Goal: Information Seeking & Learning: Learn about a topic

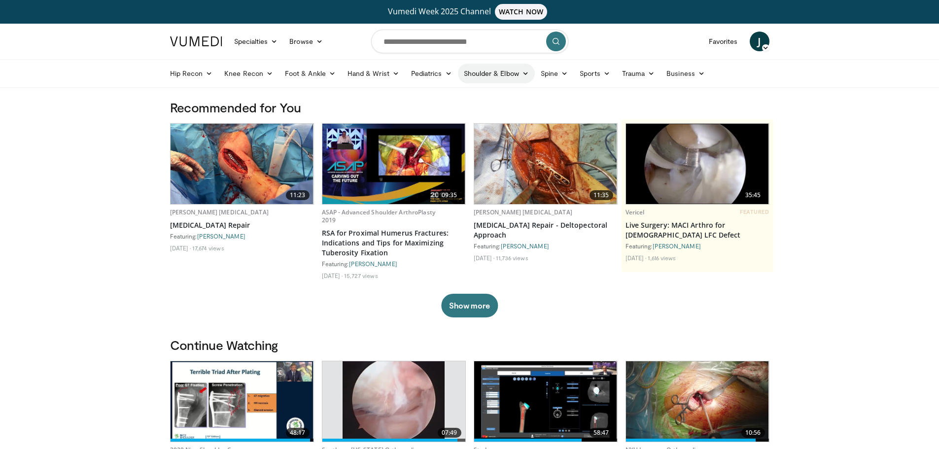
click at [514, 70] on link "Shoulder & Elbow" at bounding box center [496, 74] width 77 height 20
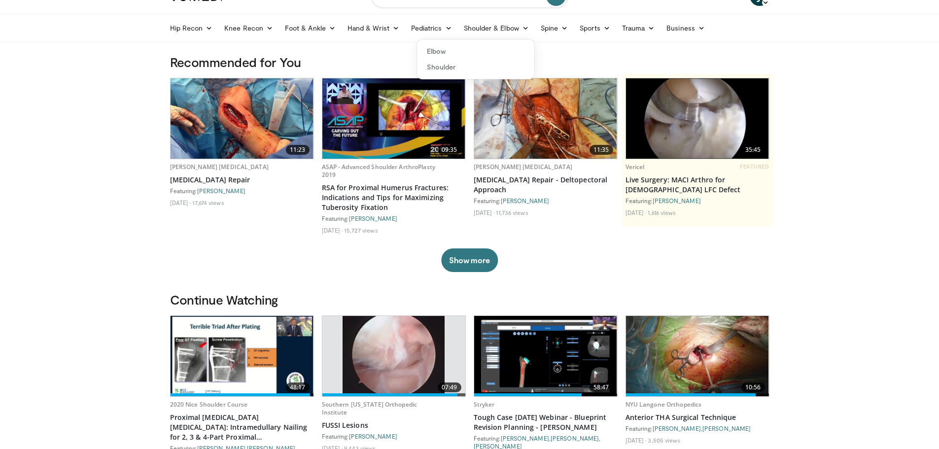
scroll to position [99, 0]
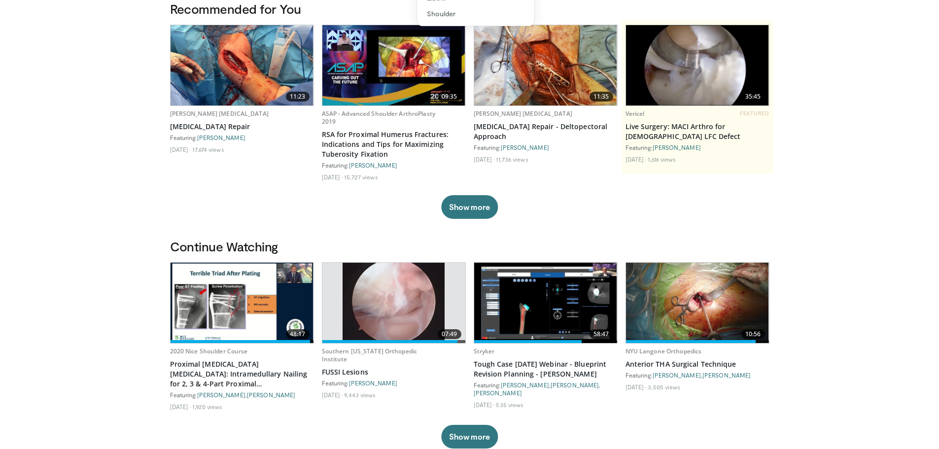
drag, startPoint x: 402, startPoint y: 289, endPoint x: 377, endPoint y: 281, distance: 25.9
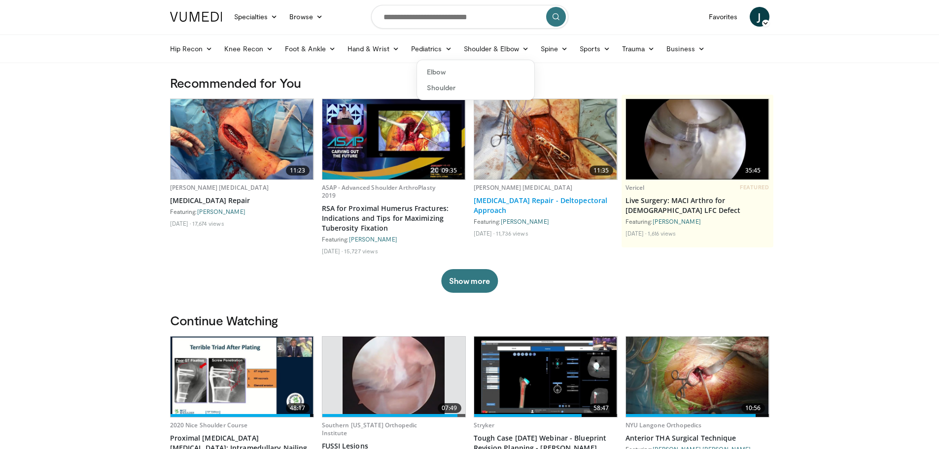
scroll to position [0, 0]
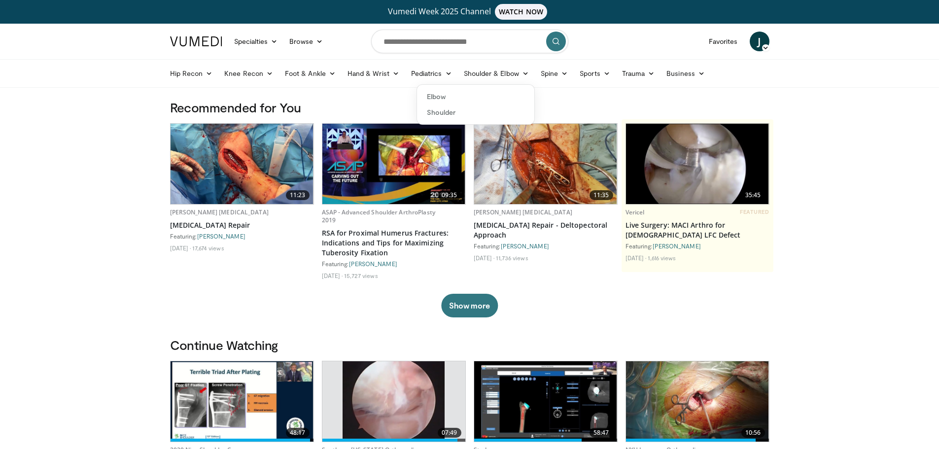
click at [522, 71] on icon at bounding box center [525, 73] width 7 height 7
click at [443, 110] on link "Shoulder" at bounding box center [475, 112] width 117 height 16
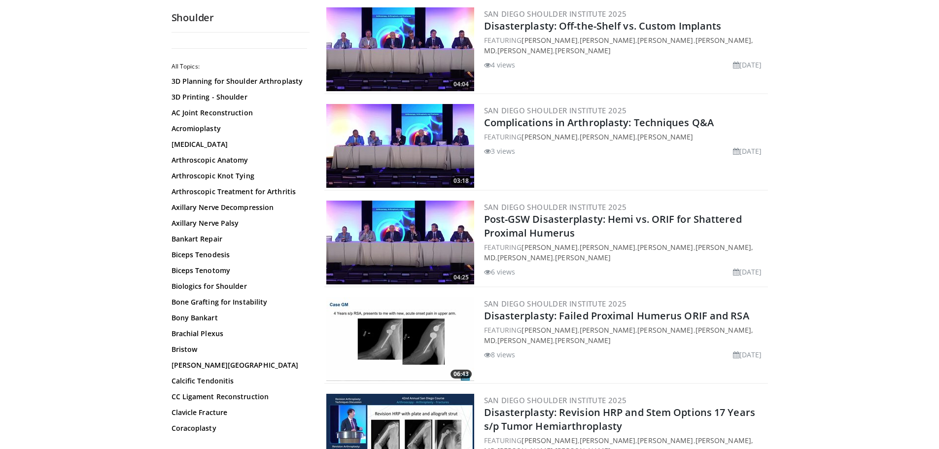
scroll to position [1823, 0]
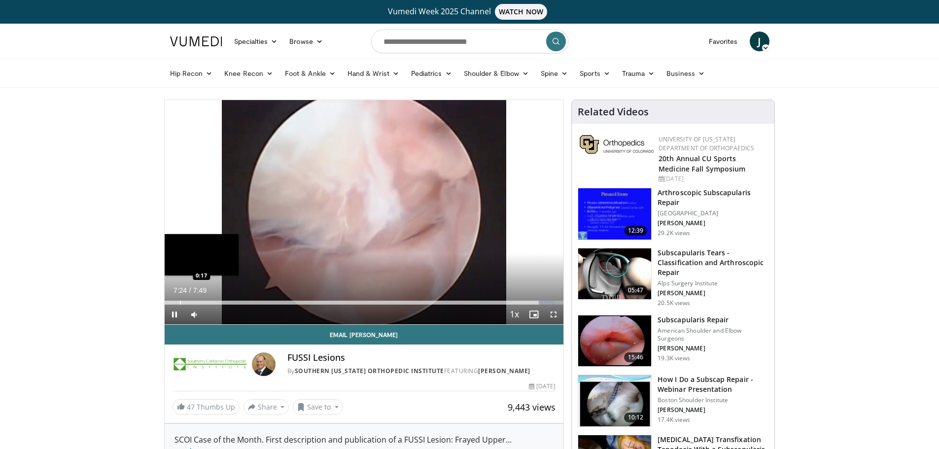
click at [180, 303] on div "Progress Bar" at bounding box center [180, 303] width 1 height 4
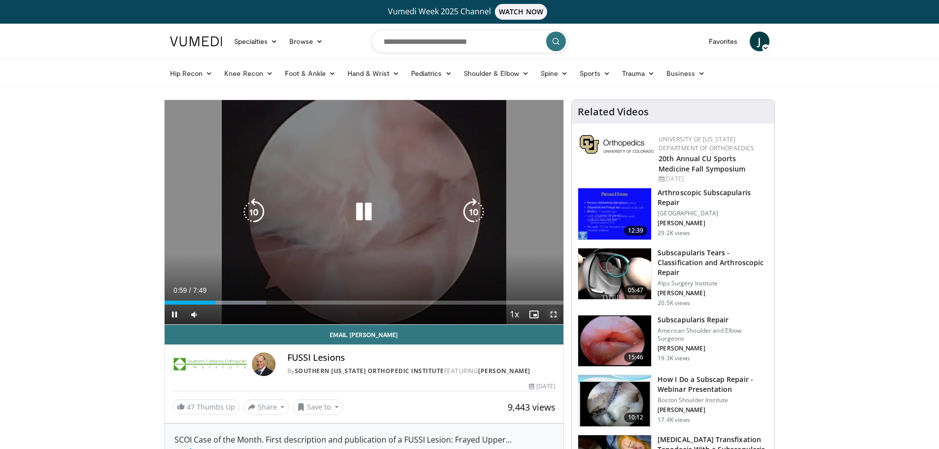
drag, startPoint x: 557, startPoint y: 312, endPoint x: 557, endPoint y: 372, distance: 59.6
click at [557, 312] on span "Video Player" at bounding box center [554, 315] width 20 height 20
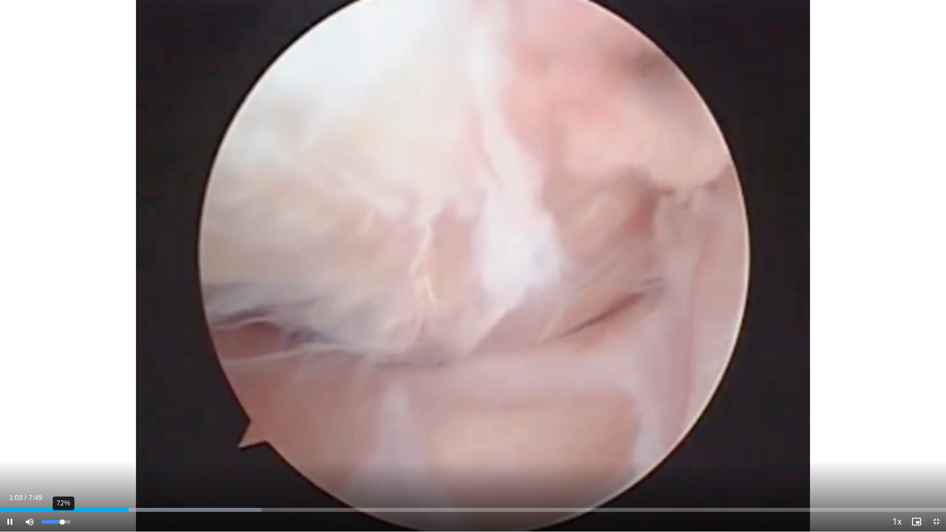
click at [62, 448] on div "72%" at bounding box center [56, 522] width 34 height 20
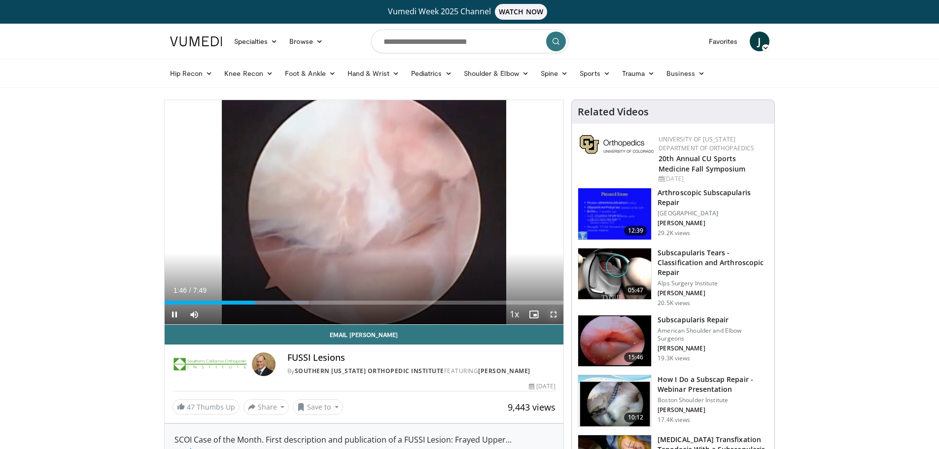
click at [550, 313] on span "Video Player" at bounding box center [554, 315] width 20 height 20
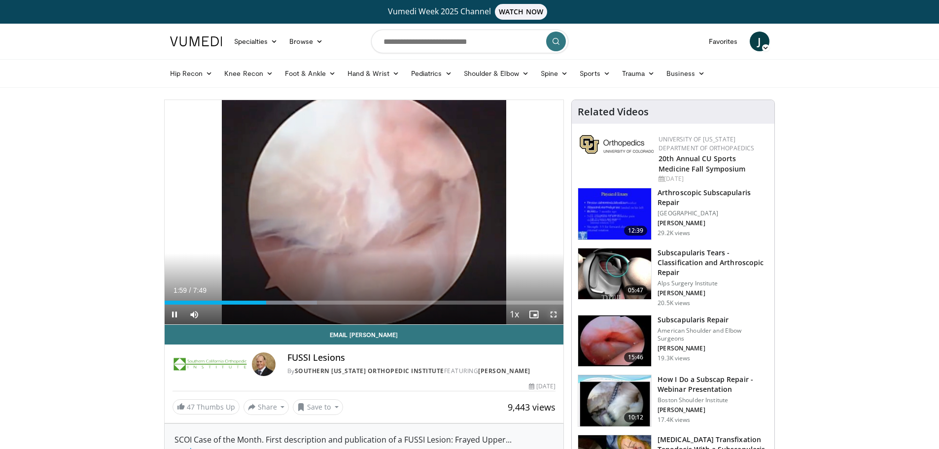
click at [552, 313] on span "Video Player" at bounding box center [554, 315] width 20 height 20
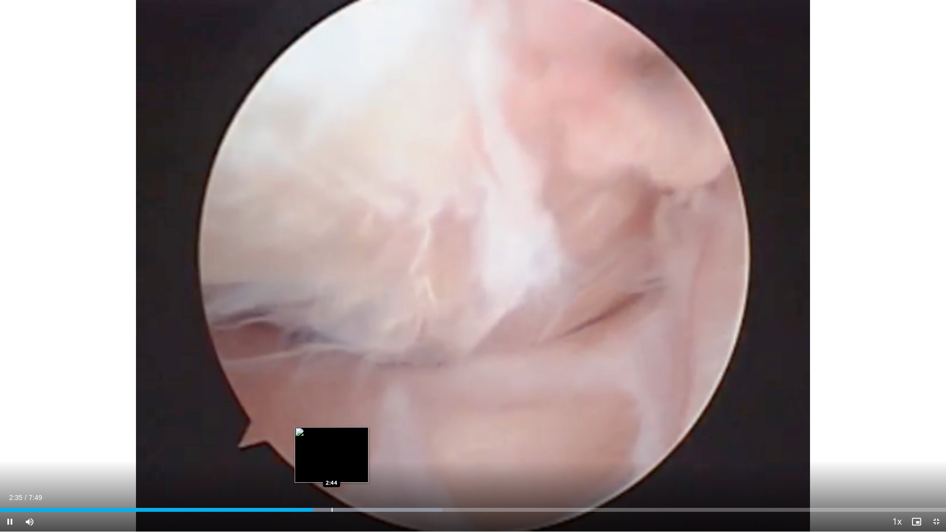
click at [332, 448] on div "Progress Bar" at bounding box center [332, 510] width 1 height 4
click at [351, 448] on div "Loaded : 46.79% 2:44 2:53" at bounding box center [473, 507] width 946 height 9
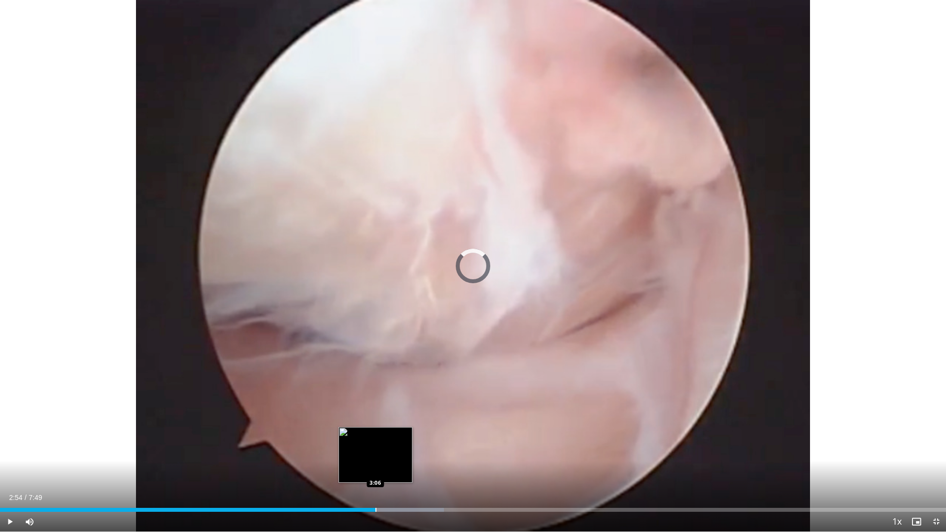
click at [376, 448] on div "Loaded : 46.92% 3:06 3:06" at bounding box center [473, 507] width 946 height 9
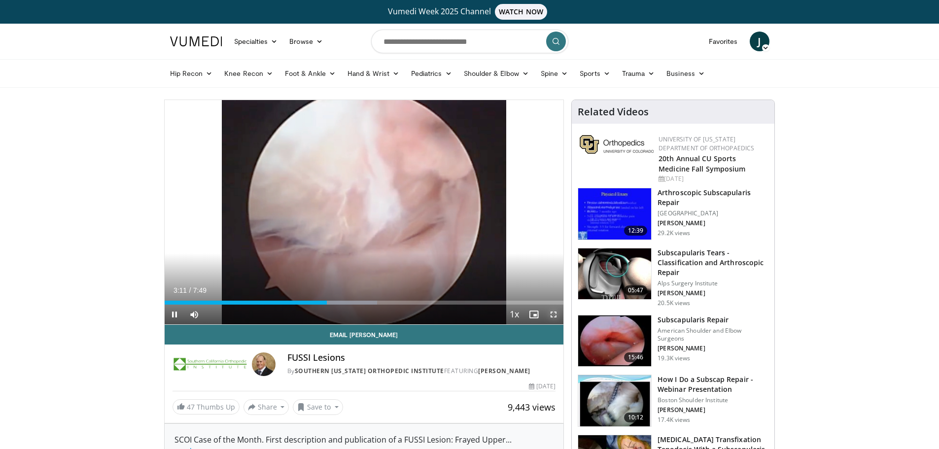
click at [554, 314] on span "Video Player" at bounding box center [554, 315] width 20 height 20
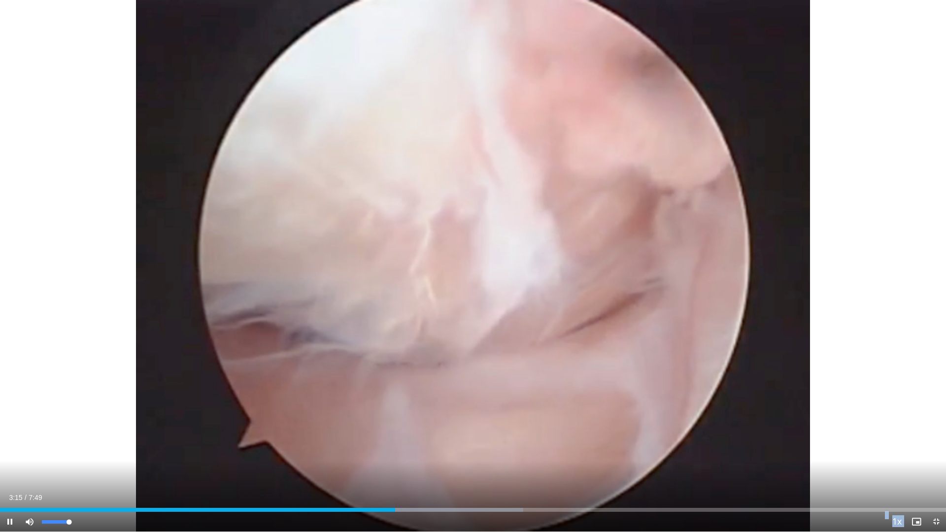
drag, startPoint x: 65, startPoint y: 520, endPoint x: 82, endPoint y: 520, distance: 17.7
click at [76, 448] on video-js "**********" at bounding box center [473, 266] width 946 height 532
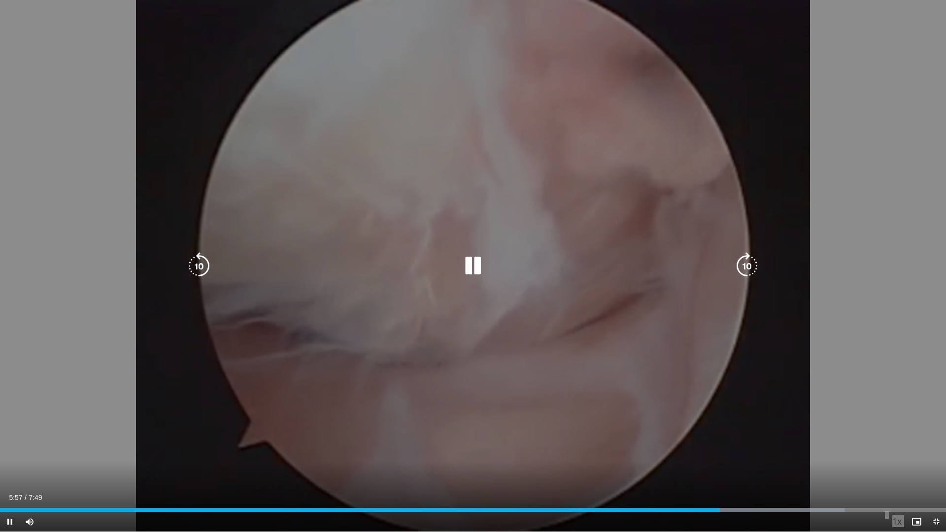
click at [473, 264] on icon "Video Player" at bounding box center [473, 266] width 28 height 28
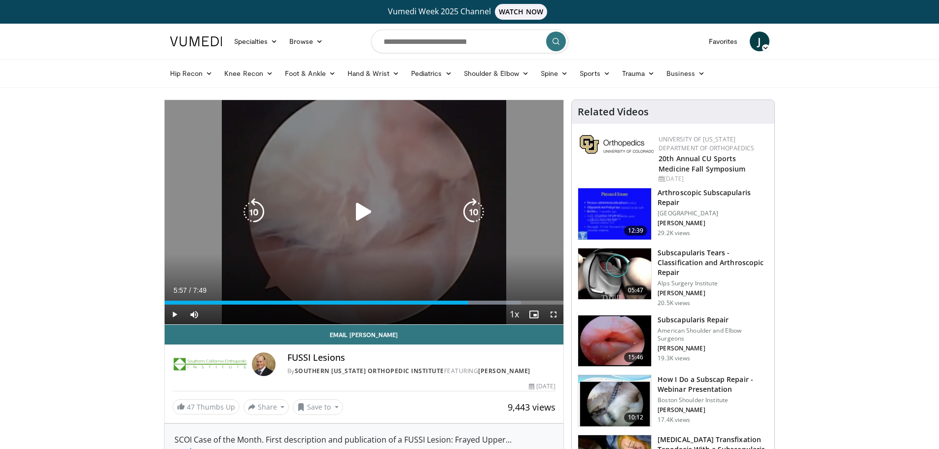
click at [358, 214] on icon "Video Player" at bounding box center [364, 212] width 28 height 28
click at [371, 213] on icon "Video Player" at bounding box center [364, 212] width 28 height 28
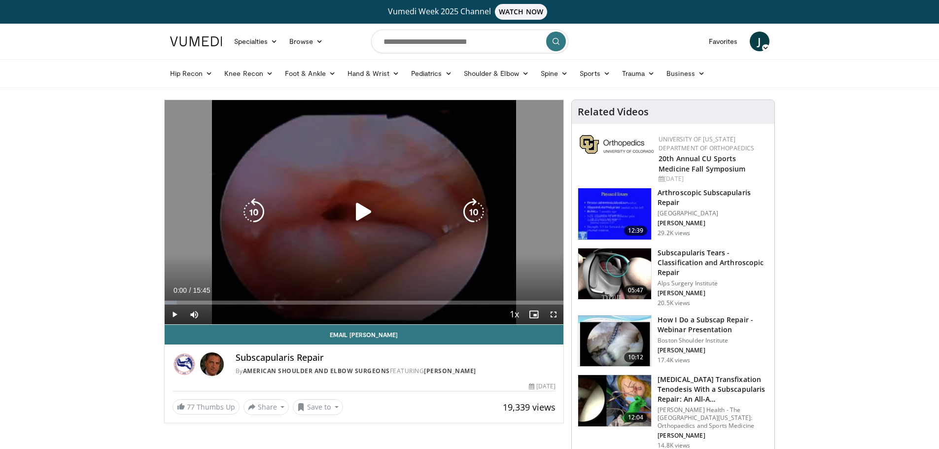
click at [369, 213] on icon "Video Player" at bounding box center [364, 212] width 28 height 28
drag, startPoint x: 554, startPoint y: 312, endPoint x: 551, endPoint y: 366, distance: 54.3
click at [554, 312] on span "Video Player" at bounding box center [554, 315] width 20 height 20
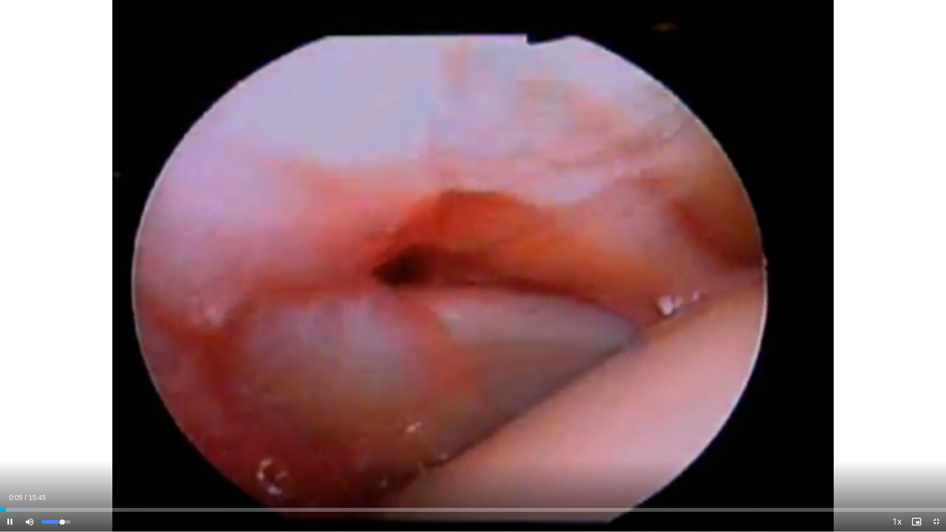
drag, startPoint x: 67, startPoint y: 521, endPoint x: 73, endPoint y: 521, distance: 6.4
click at [70, 448] on div "82%" at bounding box center [56, 521] width 28 height 3
click at [27, 448] on div "Loaded : 5.27% 00:27 00:27" at bounding box center [473, 507] width 946 height 9
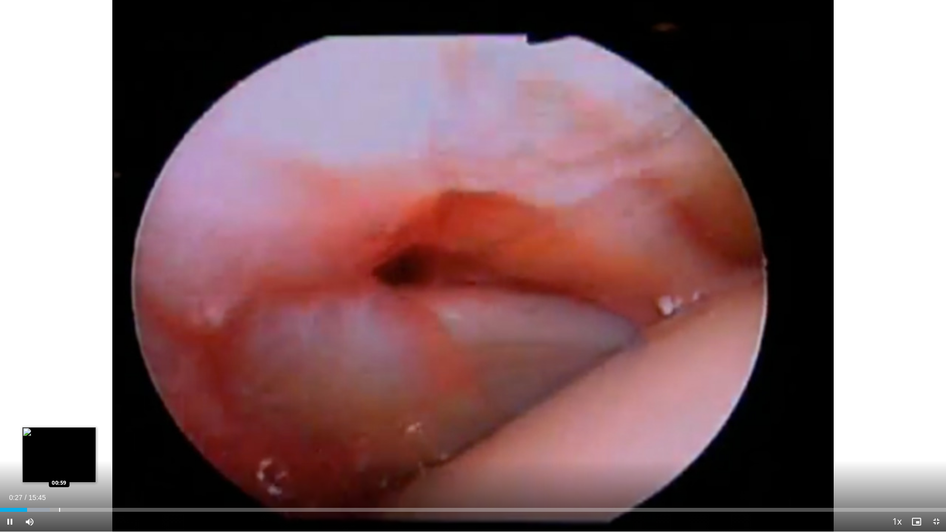
click at [60, 448] on div "Progress Bar" at bounding box center [59, 510] width 1 height 4
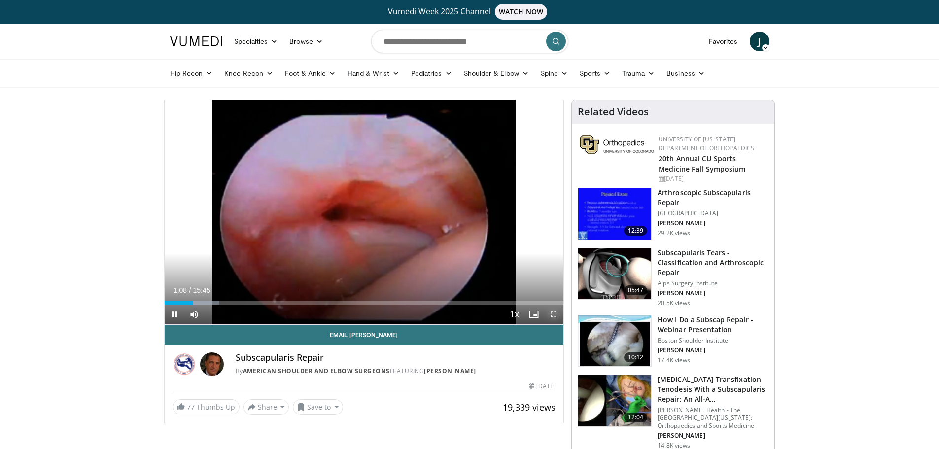
click at [557, 313] on span "Video Player" at bounding box center [554, 315] width 20 height 20
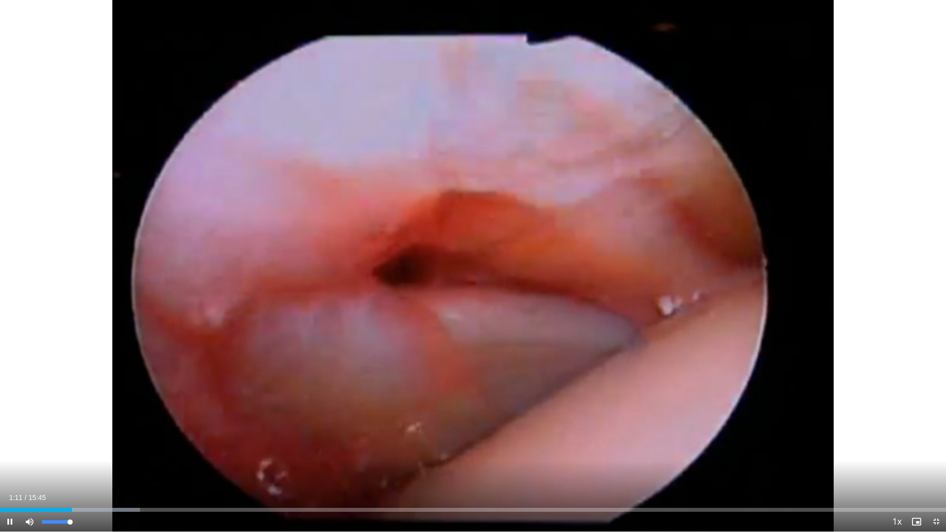
drag, startPoint x: 72, startPoint y: 520, endPoint x: 94, endPoint y: 520, distance: 21.7
click at [92, 448] on div "Current Time 1:11 / Duration 15:45 Pause Skip Backward Skip Forward Mute 100% L…" at bounding box center [473, 522] width 946 height 20
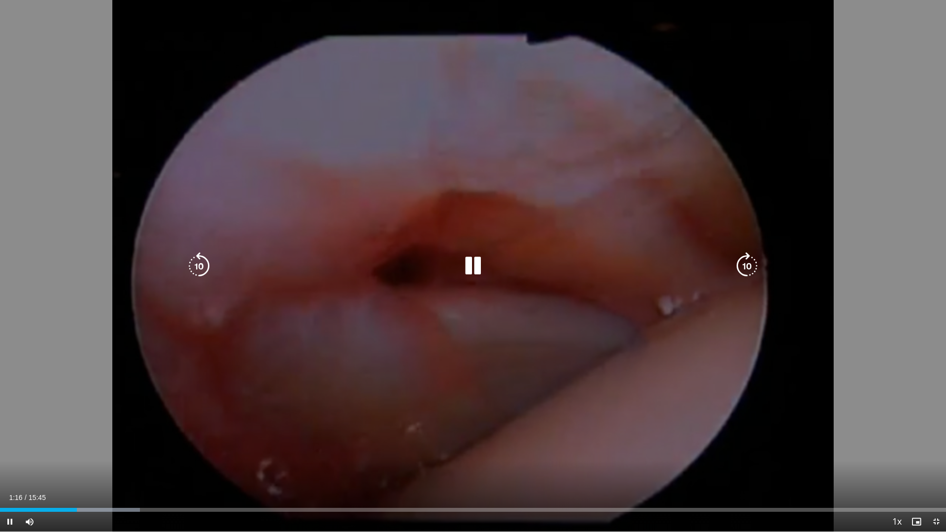
drag, startPoint x: 582, startPoint y: 316, endPoint x: 874, endPoint y: 120, distance: 352.2
click at [875, 119] on div "10 seconds Tap to unmute" at bounding box center [473, 266] width 946 height 532
click at [694, 181] on div "10 seconds Tap to unmute" at bounding box center [473, 266] width 946 height 532
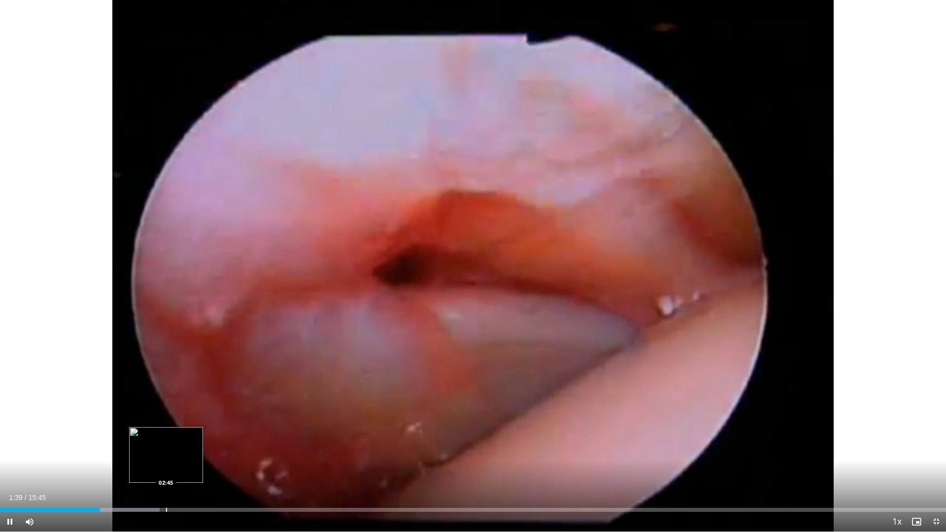
click at [166, 448] on div "Loaded : 16.89% 01:39 02:45" at bounding box center [473, 507] width 946 height 9
click at [159, 448] on div "Loaded : 21.17% 02:38 02:38" at bounding box center [473, 507] width 946 height 9
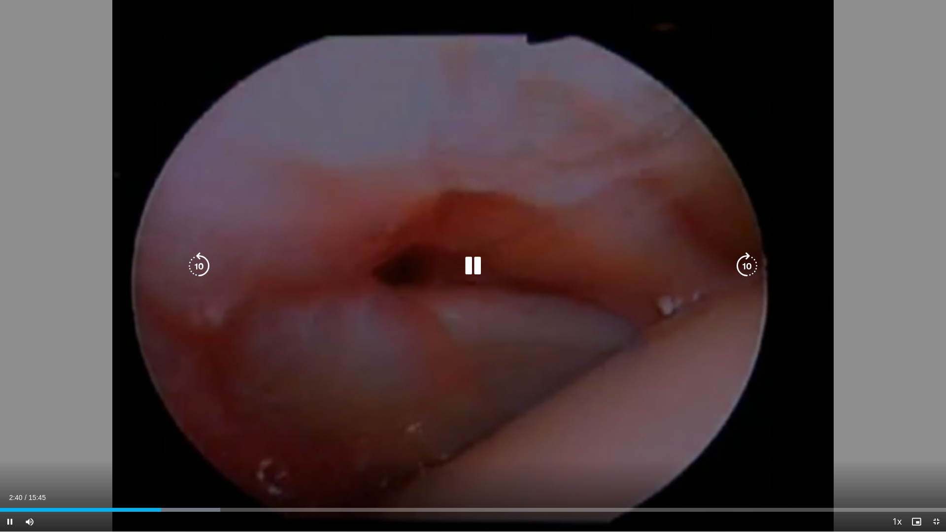
click at [423, 378] on div "10 seconds Tap to unmute" at bounding box center [473, 266] width 946 height 532
click at [402, 325] on div "10 seconds Tap to unmute" at bounding box center [473, 266] width 946 height 532
click at [480, 265] on icon "Video Player" at bounding box center [473, 266] width 28 height 28
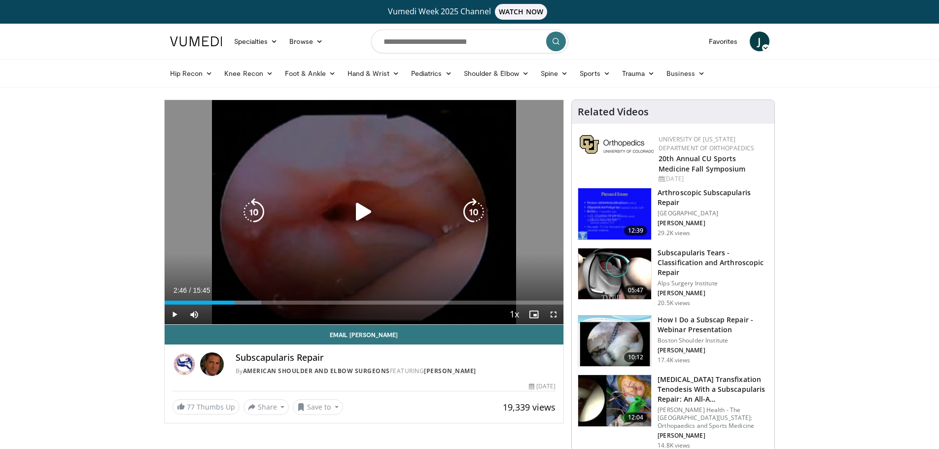
click at [369, 171] on div "10 seconds Tap to unmute" at bounding box center [364, 212] width 399 height 224
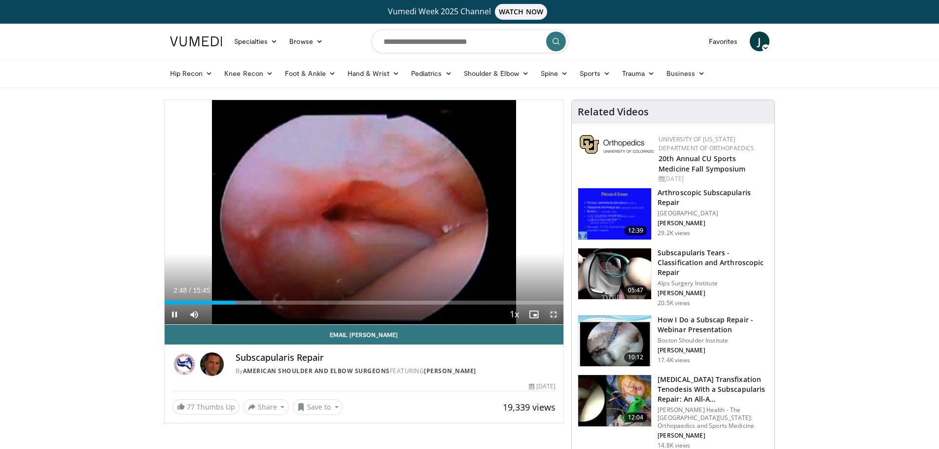
click at [556, 317] on span "Video Player" at bounding box center [554, 315] width 20 height 20
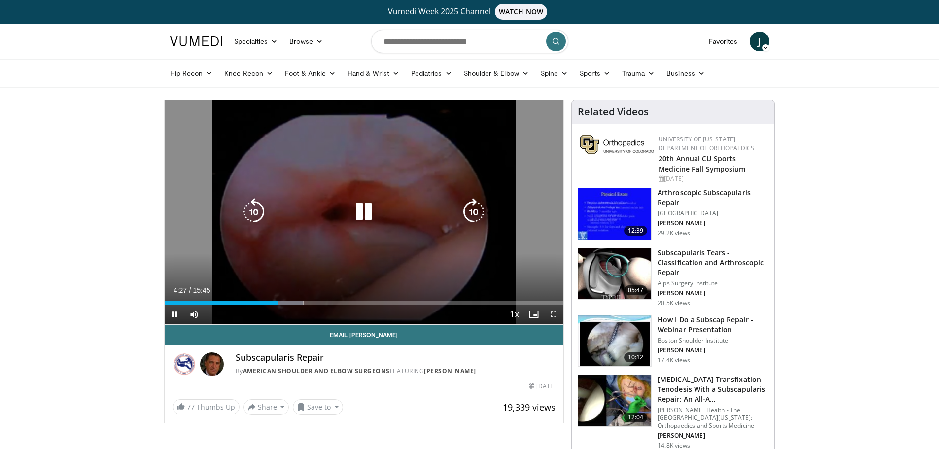
click at [361, 212] on icon "Video Player" at bounding box center [364, 212] width 28 height 28
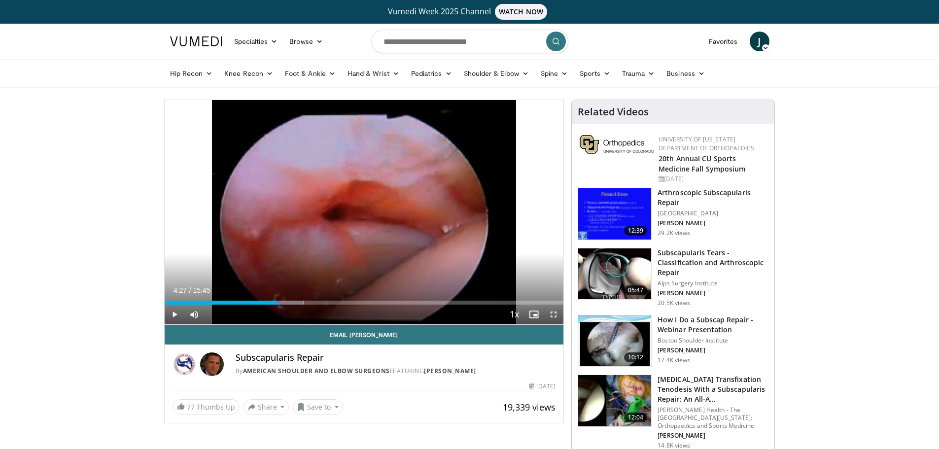
drag, startPoint x: 823, startPoint y: 124, endPoint x: 772, endPoint y: 7, distance: 127.7
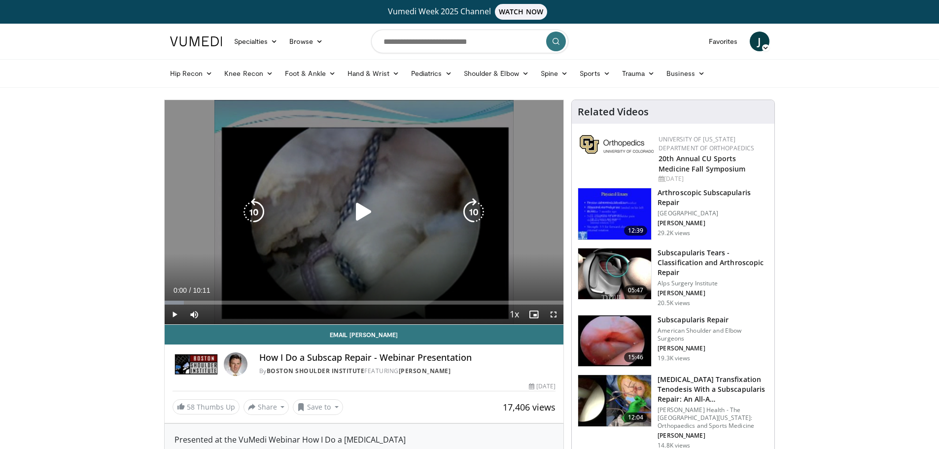
click at [299, 237] on div "10 seconds Tap to unmute" at bounding box center [364, 212] width 399 height 224
click at [327, 223] on div "10 seconds Tap to unmute" at bounding box center [364, 212] width 399 height 224
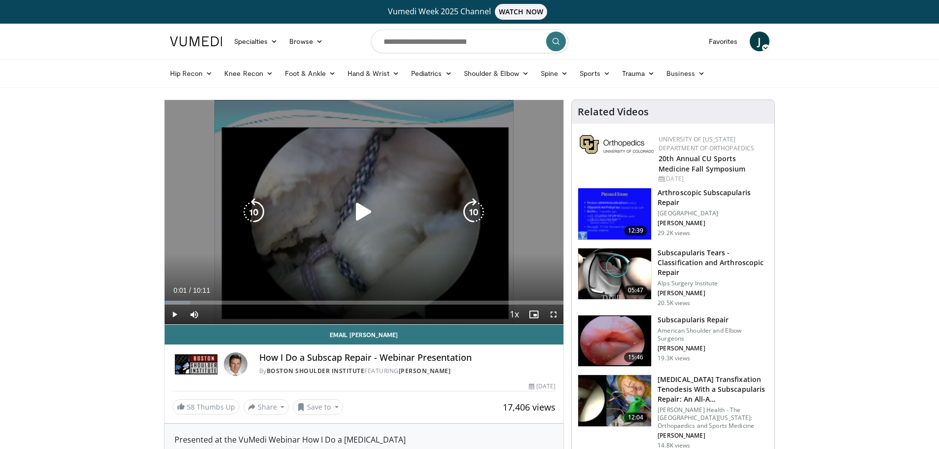
click at [358, 212] on icon "Video Player" at bounding box center [364, 212] width 28 height 28
click at [347, 213] on div "Video Player" at bounding box center [363, 212] width 239 height 20
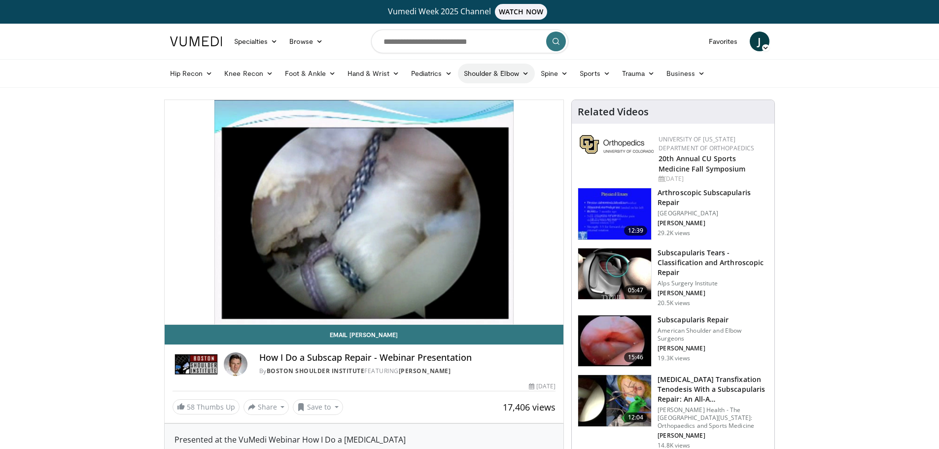
click at [492, 73] on link "Shoulder & Elbow" at bounding box center [496, 74] width 77 height 20
click at [442, 109] on link "Shoulder" at bounding box center [475, 112] width 117 height 16
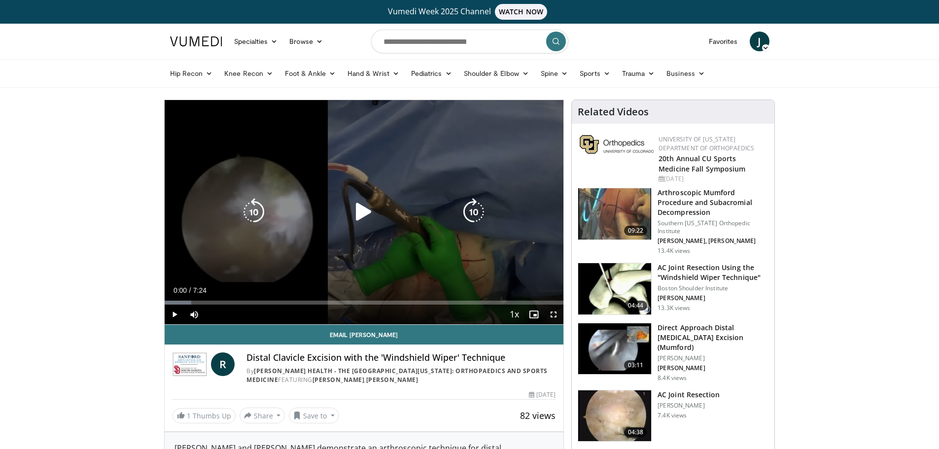
click at [355, 211] on icon "Video Player" at bounding box center [364, 212] width 28 height 28
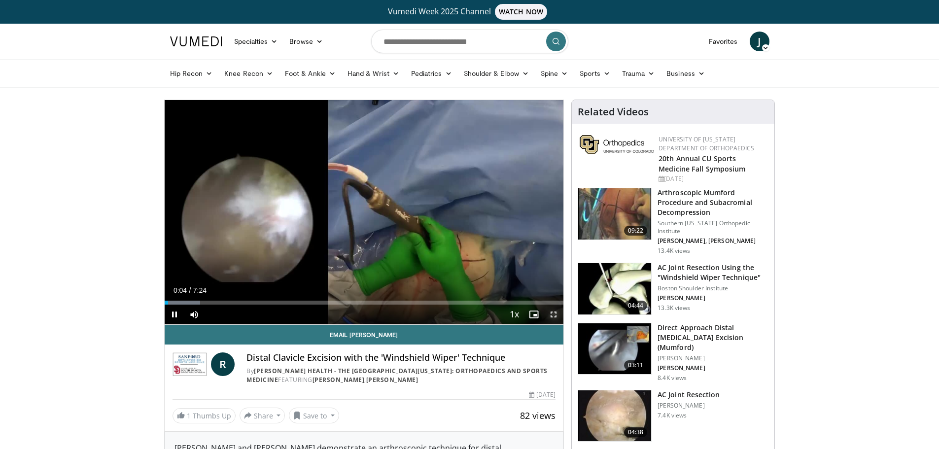
click at [553, 313] on span "Video Player" at bounding box center [554, 315] width 20 height 20
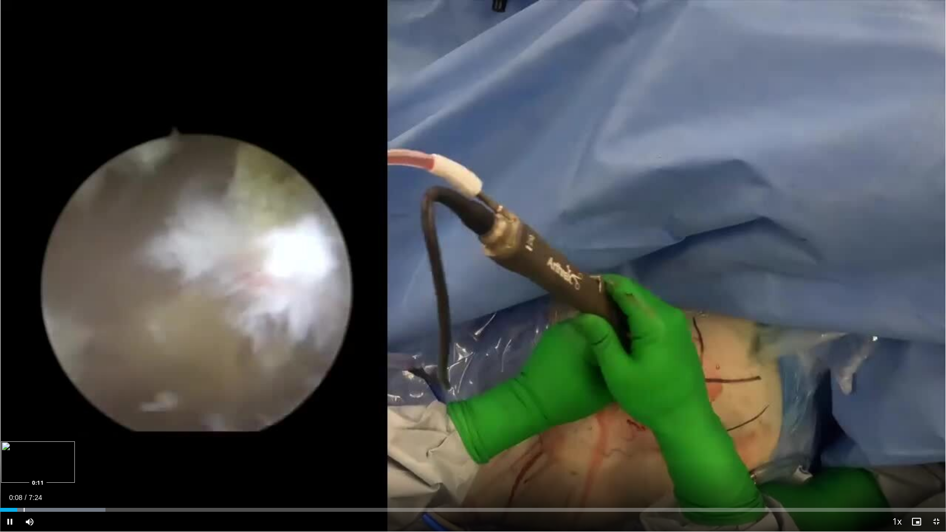
click at [24, 448] on div "Loaded : 11.15% 0:08 0:11" at bounding box center [473, 507] width 946 height 9
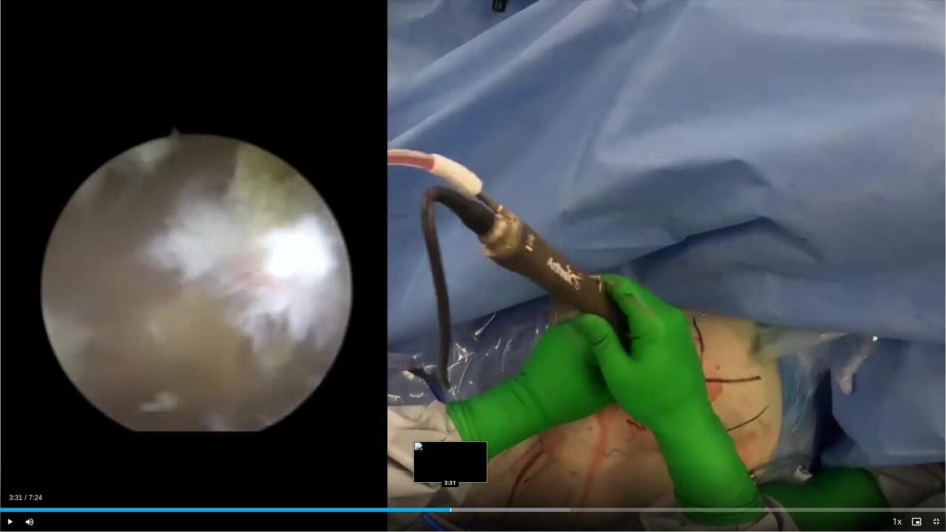
drag, startPoint x: 451, startPoint y: 510, endPoint x: 471, endPoint y: 510, distance: 19.2
click at [452, 448] on div "Progress Bar" at bounding box center [469, 510] width 204 height 4
click at [474, 448] on div "Progress Bar" at bounding box center [473, 510] width 1 height 4
click at [503, 448] on div "Loaded : 60.28% 3:42 3:55" at bounding box center [473, 510] width 946 height 4
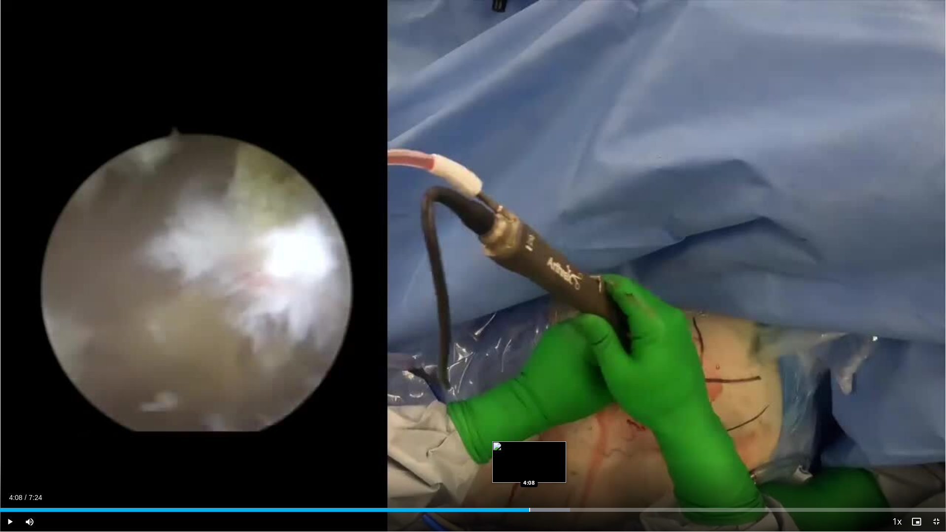
click at [529, 448] on div "Progress Bar" at bounding box center [529, 510] width 1 height 4
click at [540, 448] on div "Progress Bar" at bounding box center [539, 510] width 1 height 4
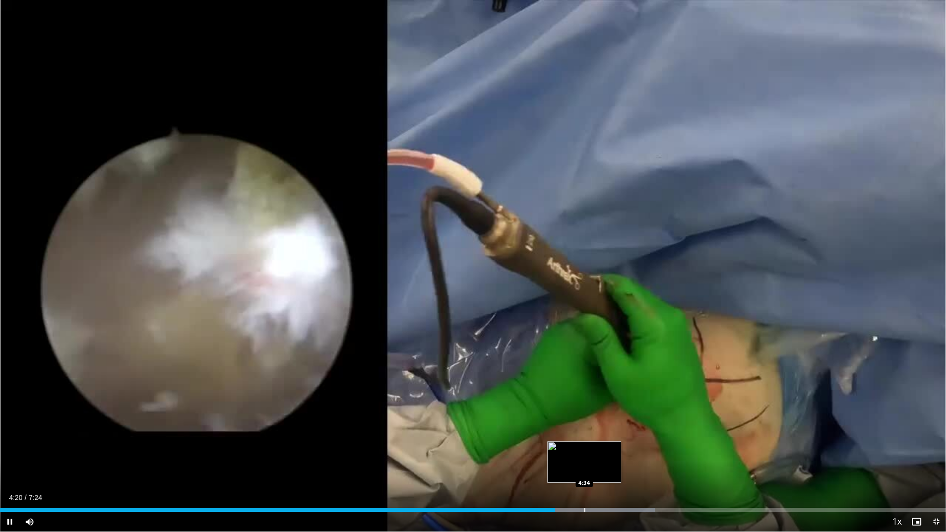
click at [585, 448] on div "Progress Bar" at bounding box center [584, 510] width 1 height 4
click at [616, 448] on div "Progress Bar" at bounding box center [616, 510] width 1 height 4
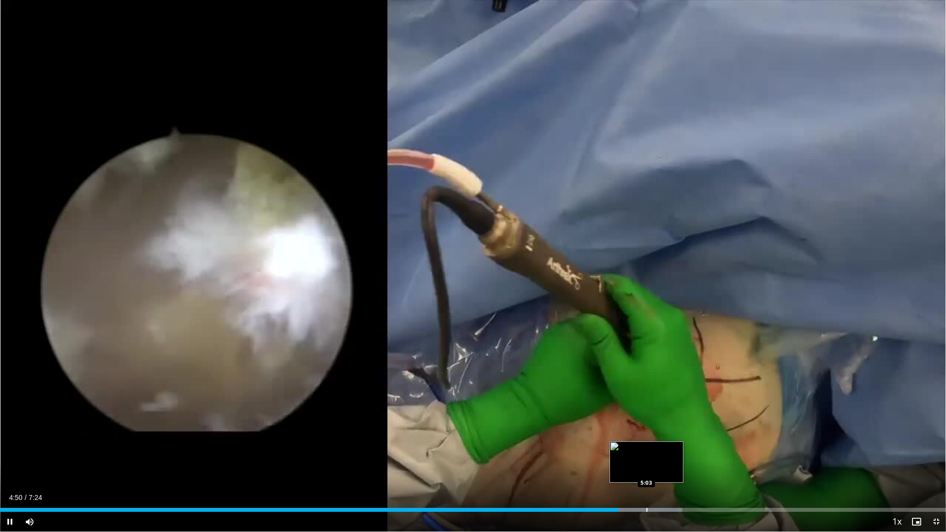
click at [647, 448] on div "Progress Bar" at bounding box center [647, 510] width 1 height 4
click at [672, 448] on div "Progress Bar" at bounding box center [672, 510] width 1 height 4
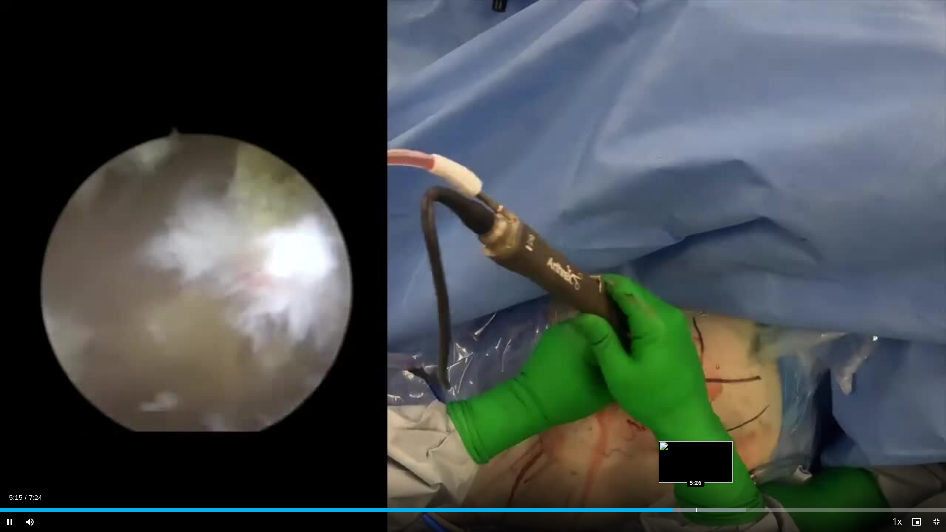
click at [697, 448] on div "Progress Bar" at bounding box center [696, 510] width 1 height 4
click at [717, 448] on div "Current Time 5:27 / Duration 7:24 Pause Skip Backward Skip Forward Mute Loaded …" at bounding box center [473, 522] width 946 height 20
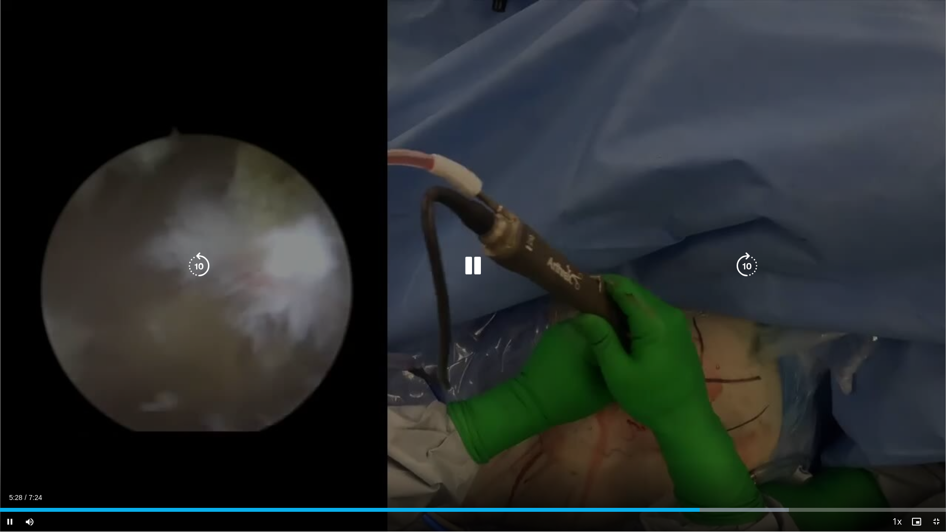
click at [763, 448] on div "Loaded : 83.39% 5:28 5:57" at bounding box center [473, 507] width 946 height 9
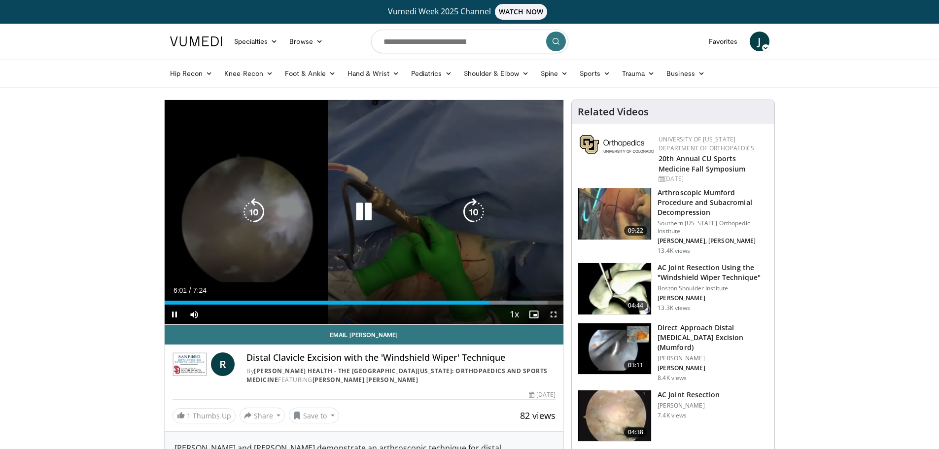
drag, startPoint x: 379, startPoint y: 208, endPoint x: 385, endPoint y: 210, distance: 6.0
click at [379, 208] on div "Video Player" at bounding box center [363, 212] width 239 height 20
click at [433, 171] on div "10 seconds Tap to unmute" at bounding box center [364, 212] width 399 height 224
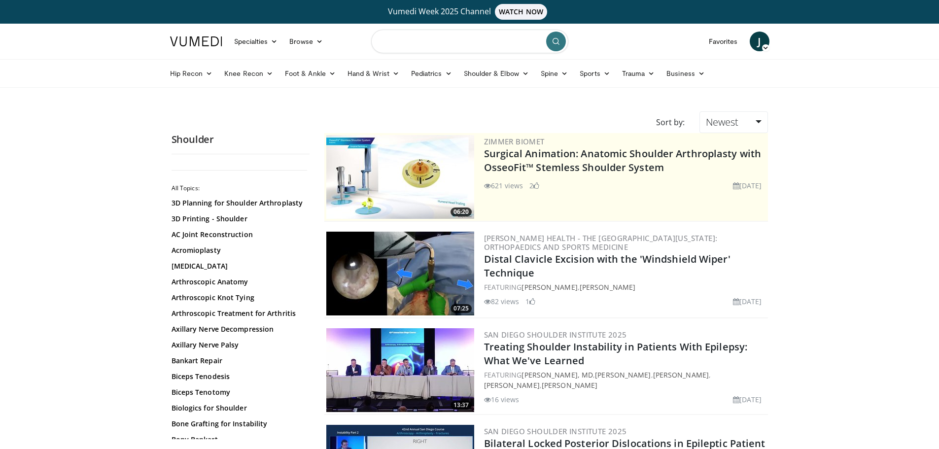
click at [463, 37] on input "Search topics, interventions" at bounding box center [469, 42] width 197 height 24
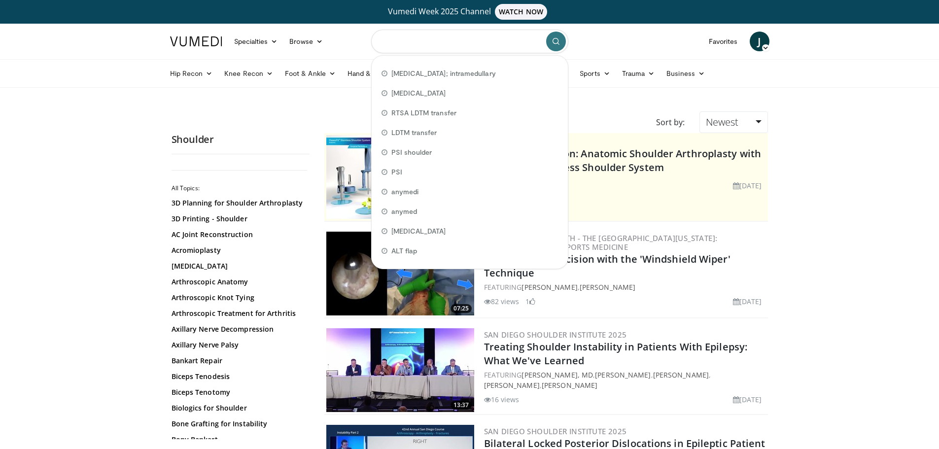
type input "*"
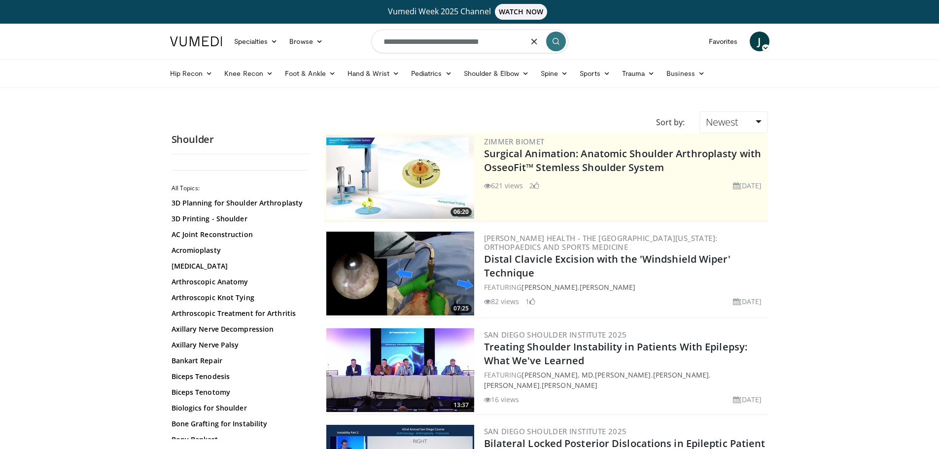
type input "**********"
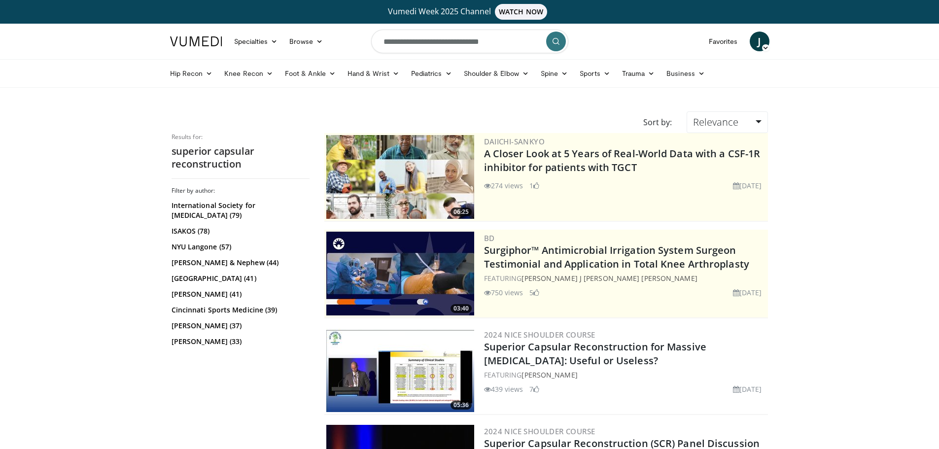
drag, startPoint x: 423, startPoint y: 49, endPoint x: 484, endPoint y: 42, distance: 61.5
click at [424, 48] on input "**********" at bounding box center [469, 42] width 197 height 24
click at [427, 44] on input "**********" at bounding box center [469, 42] width 197 height 24
drag, startPoint x: 520, startPoint y: 42, endPoint x: 265, endPoint y: 49, distance: 255.4
click at [273, 52] on nav "Specialties Adult & Family Medicine Allergy, [MEDICAL_DATA], Immunology Anesthe…" at bounding box center [469, 41] width 611 height 35
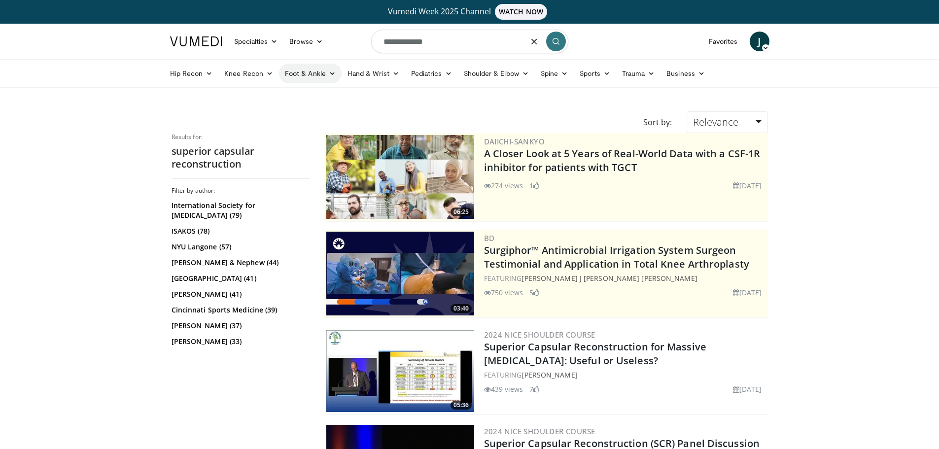
type input "**********"
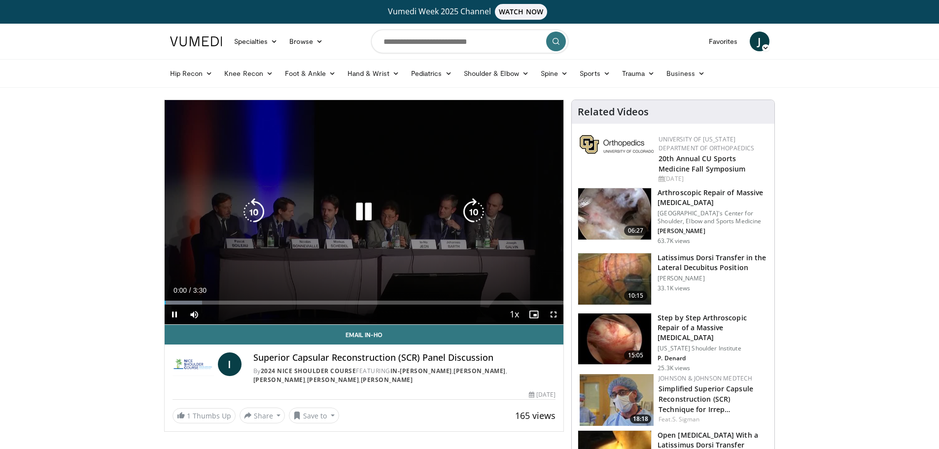
click at [443, 171] on div "10 seconds Tap to unmute" at bounding box center [364, 212] width 399 height 224
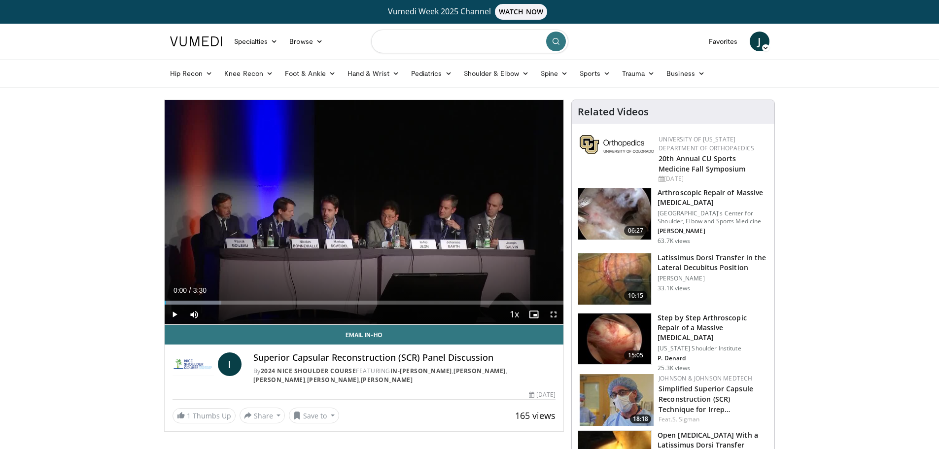
click at [441, 50] on input "Search topics, interventions" at bounding box center [469, 42] width 197 height 24
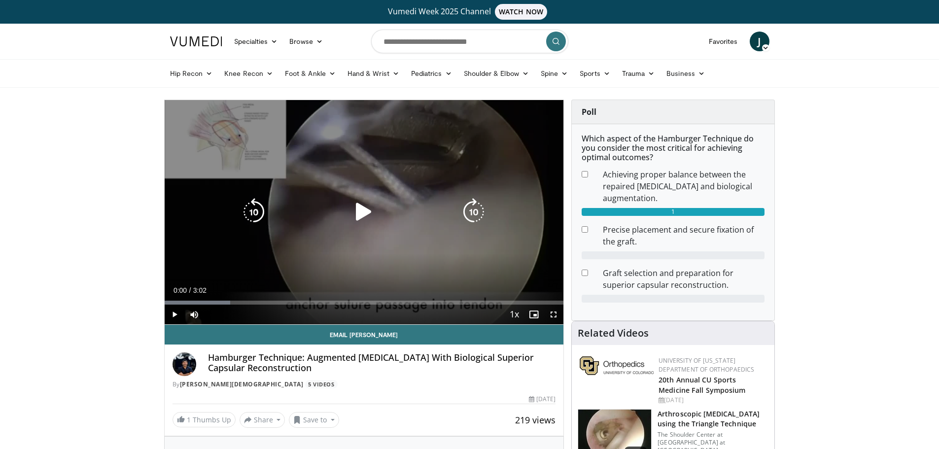
click at [358, 199] on icon "Video Player" at bounding box center [364, 212] width 28 height 28
click at [359, 207] on icon "Video Player" at bounding box center [364, 212] width 28 height 28
click at [270, 213] on div "Video Player" at bounding box center [363, 212] width 239 height 20
click at [364, 203] on icon "Video Player" at bounding box center [364, 212] width 28 height 28
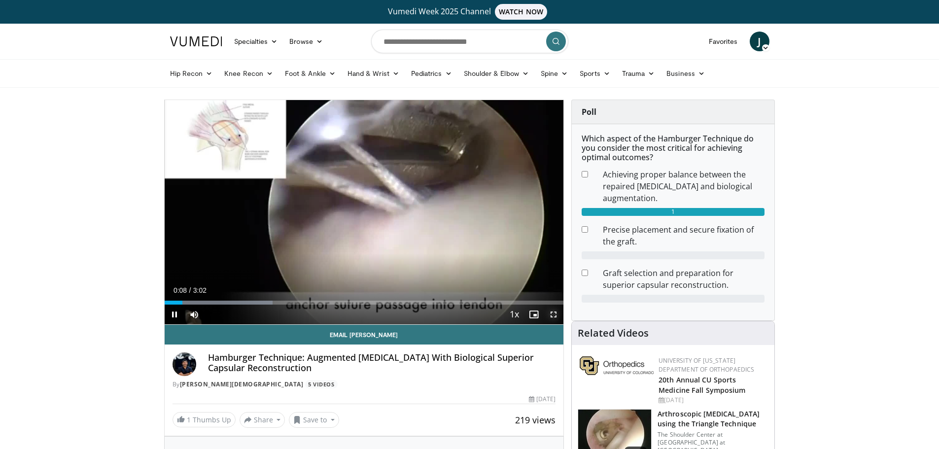
click at [555, 312] on span "Video Player" at bounding box center [554, 315] width 20 height 20
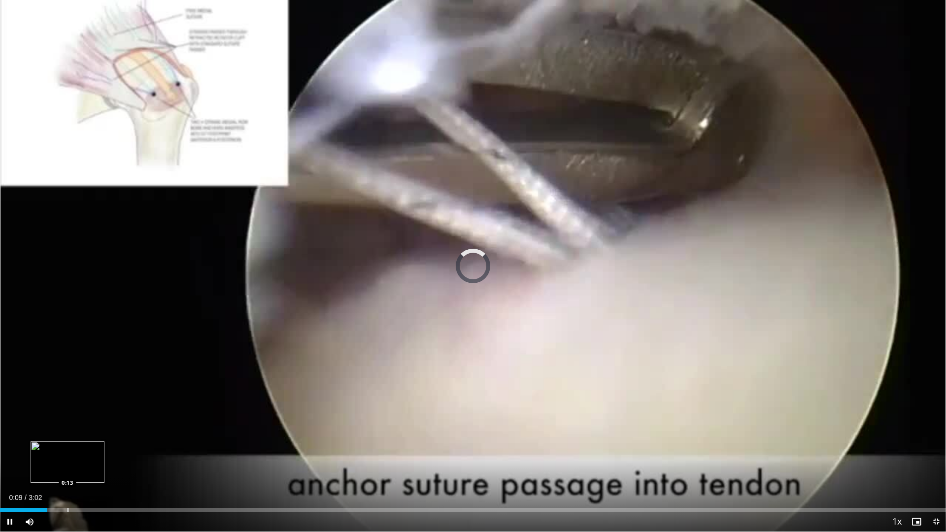
click at [65, 448] on div "Loaded : 0.00% 0:09 0:13" at bounding box center [473, 510] width 946 height 4
click at [54, 448] on div "Progress Bar" at bounding box center [54, 510] width 1 height 4
drag, startPoint x: 69, startPoint y: 509, endPoint x: 75, endPoint y: 509, distance: 5.9
click at [68, 448] on div "Progress Bar" at bounding box center [68, 510] width 1 height 4
click at [76, 448] on div "Progress Bar" at bounding box center [76, 510] width 1 height 4
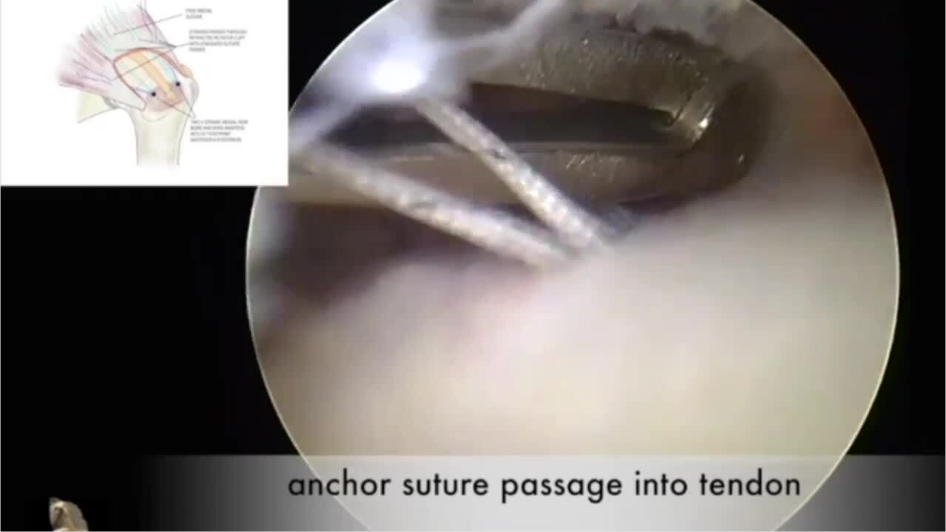
click at [84, 448] on div "10 seconds Tap to unmute" at bounding box center [473, 266] width 946 height 532
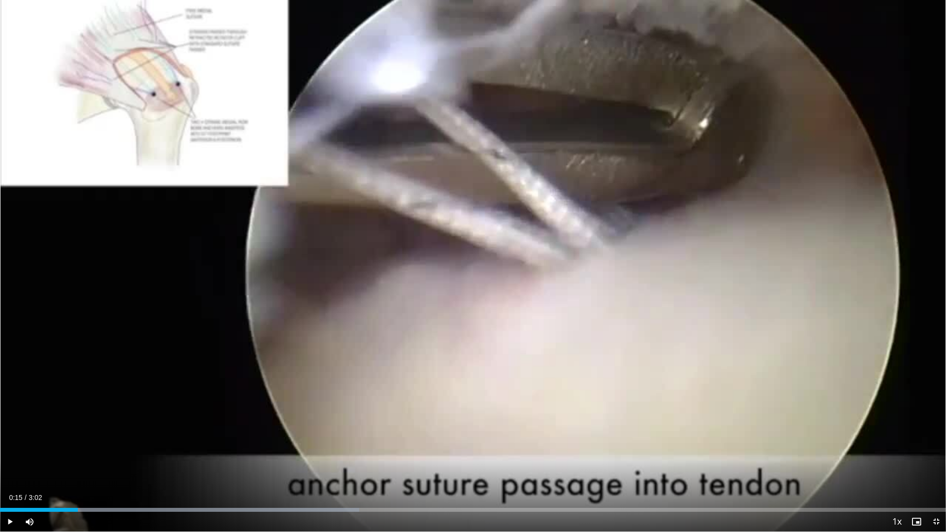
drag, startPoint x: 85, startPoint y: 508, endPoint x: 99, endPoint y: 502, distance: 14.6
click at [85, 448] on div "Loaded : 37.95% 0:15 0:16" at bounding box center [473, 507] width 946 height 9
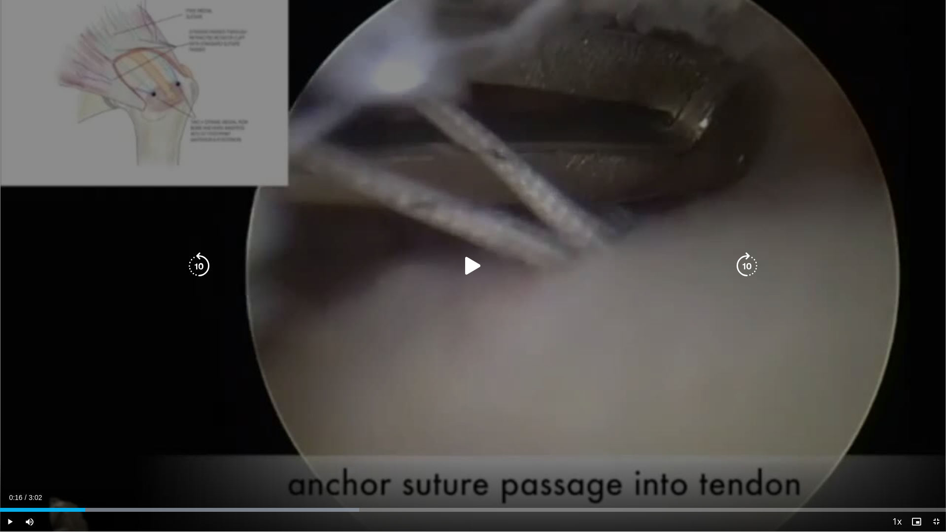
click at [265, 402] on div "10 seconds Tap to unmute" at bounding box center [473, 266] width 946 height 532
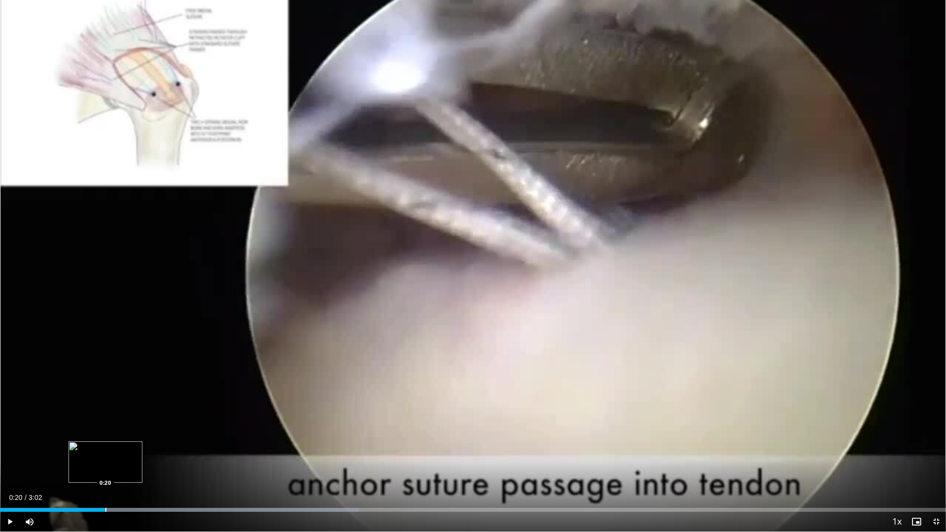
click at [106, 448] on div "Loaded : 37.95% 0:20 0:20" at bounding box center [473, 507] width 946 height 9
click at [63, 448] on div "74%" at bounding box center [56, 521] width 28 height 3
click at [56, 448] on div "51%" at bounding box center [56, 521] width 28 height 3
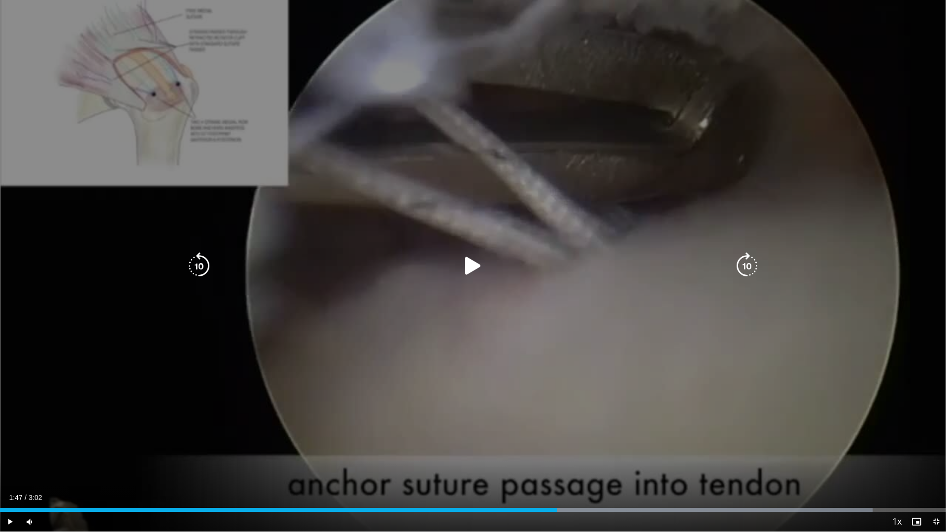
click at [871, 404] on div "10 seconds Tap to unmute" at bounding box center [473, 266] width 946 height 532
click at [870, 389] on div "10 seconds Tap to unmute" at bounding box center [473, 266] width 946 height 532
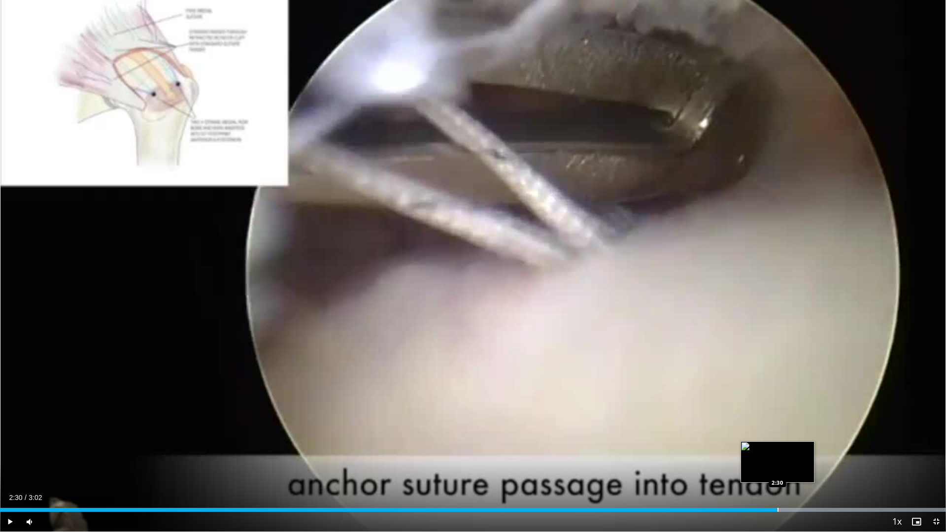
click at [778, 448] on div "Loaded : 100.00% 2:30 2:30" at bounding box center [473, 507] width 946 height 9
click at [797, 448] on div "Loaded : 100.00% 2:30 2:33" at bounding box center [473, 507] width 946 height 9
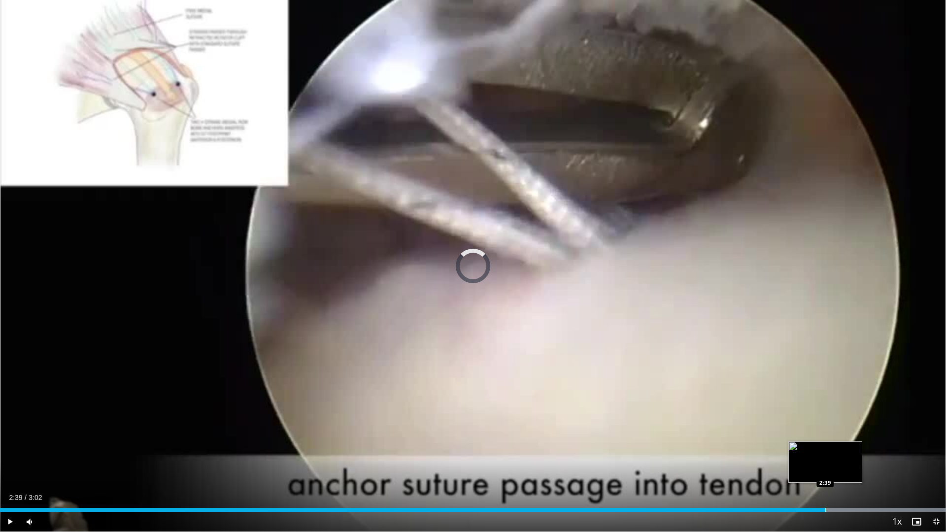
click at [825, 448] on div "Progress Bar" at bounding box center [825, 510] width 1 height 4
click at [853, 448] on div "Progress Bar" at bounding box center [853, 510] width 1 height 4
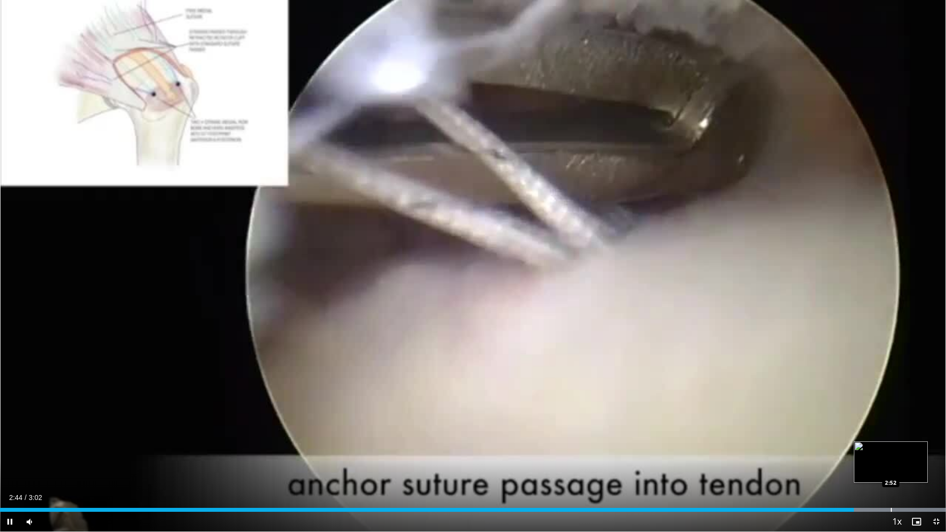
click at [891, 448] on div "Loaded : 100.00% 2:44 2:52" at bounding box center [473, 507] width 946 height 9
click at [911, 448] on div "Loaded : 100.00% 2:52 2:56" at bounding box center [473, 507] width 946 height 9
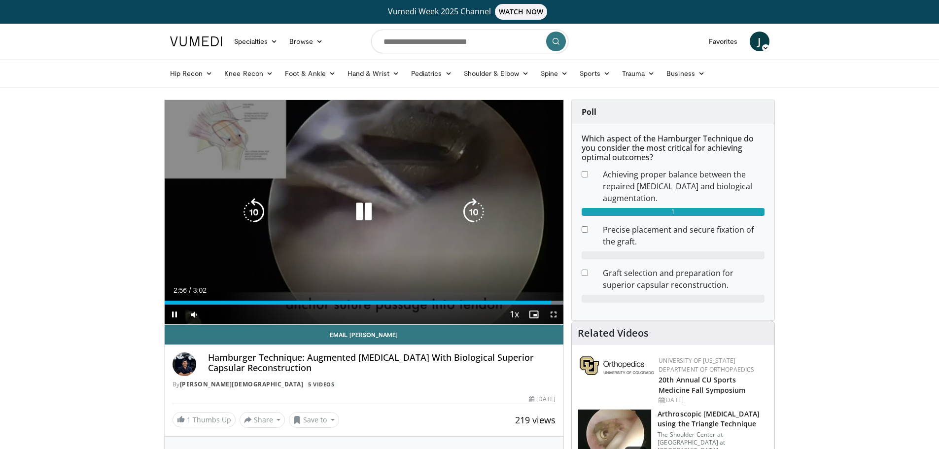
click at [308, 170] on div "10 seconds Tap to unmute" at bounding box center [364, 212] width 399 height 224
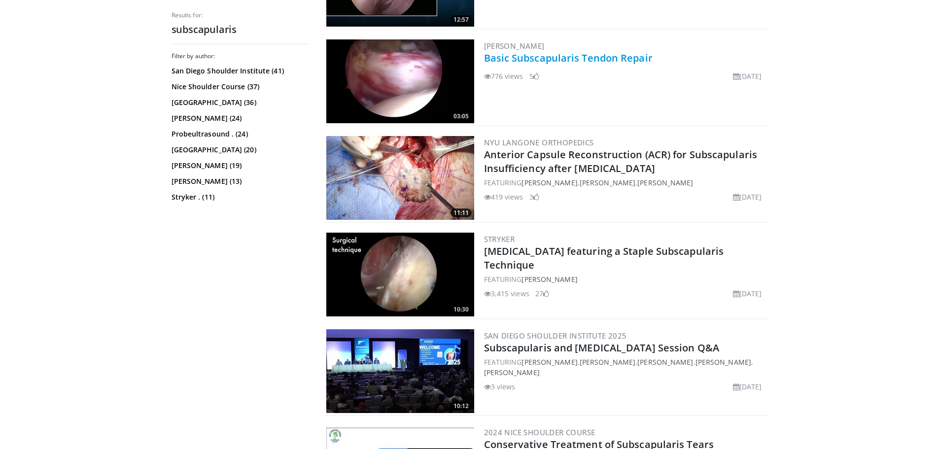
scroll to position [1281, 0]
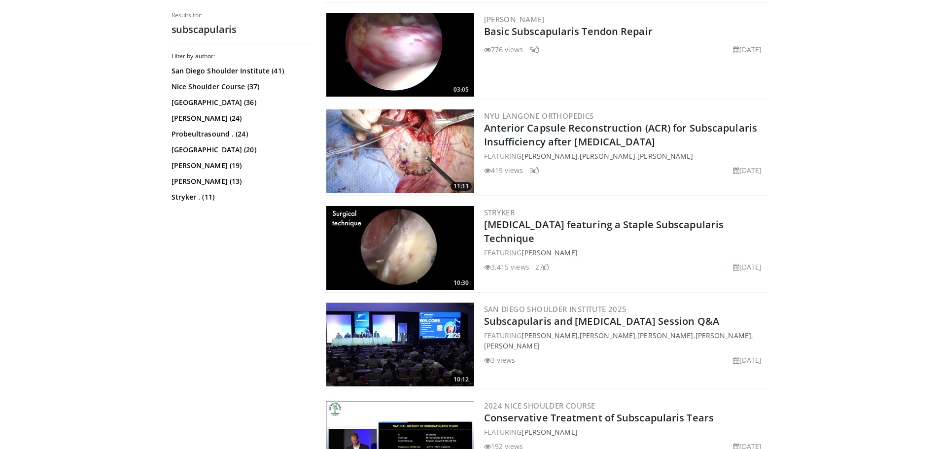
drag, startPoint x: 649, startPoint y: 227, endPoint x: 812, endPoint y: 236, distance: 162.9
click at [812, 236] on body "Vumedi Week 2025 Channel WATCH NOW Specialties Adult & Family Medicine Allergy,…" at bounding box center [469, 103] width 939 height 2768
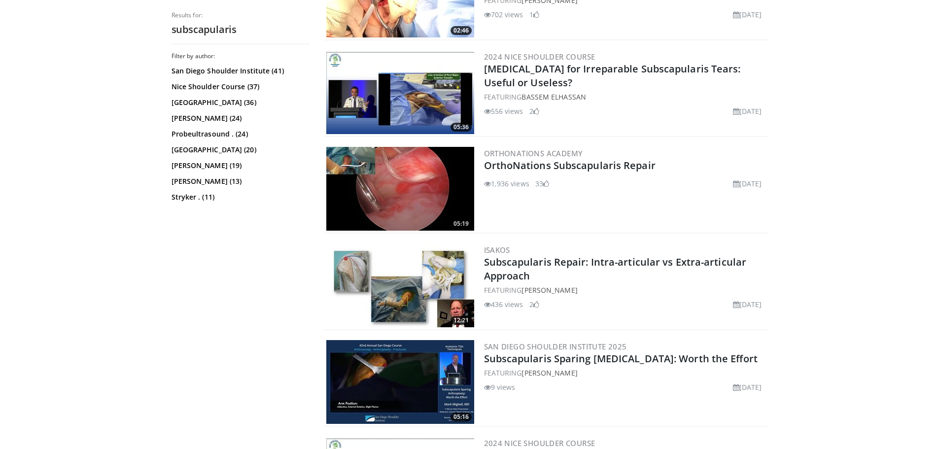
scroll to position [1873, 0]
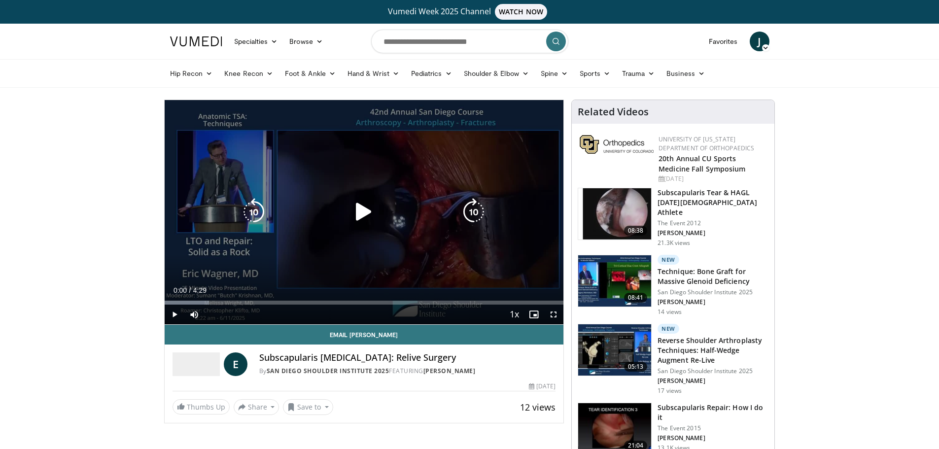
click at [377, 220] on icon "Video Player" at bounding box center [364, 212] width 28 height 28
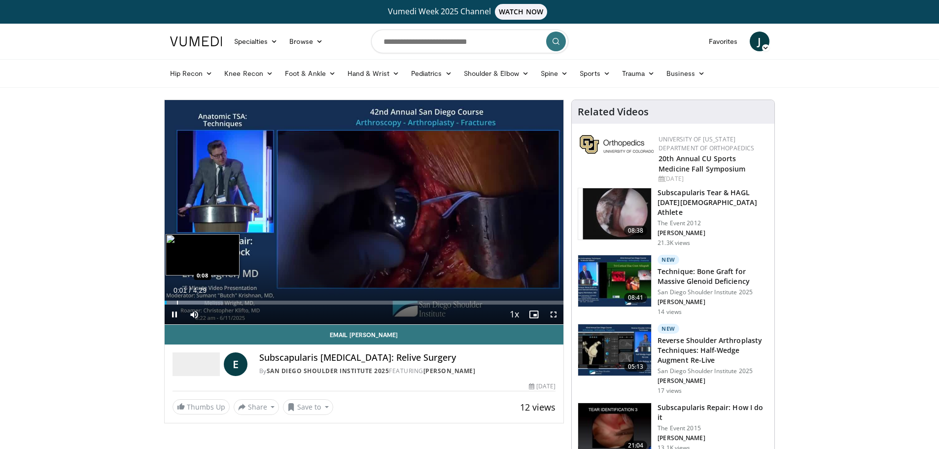
click at [177, 301] on div "Progress Bar" at bounding box center [177, 303] width 1 height 4
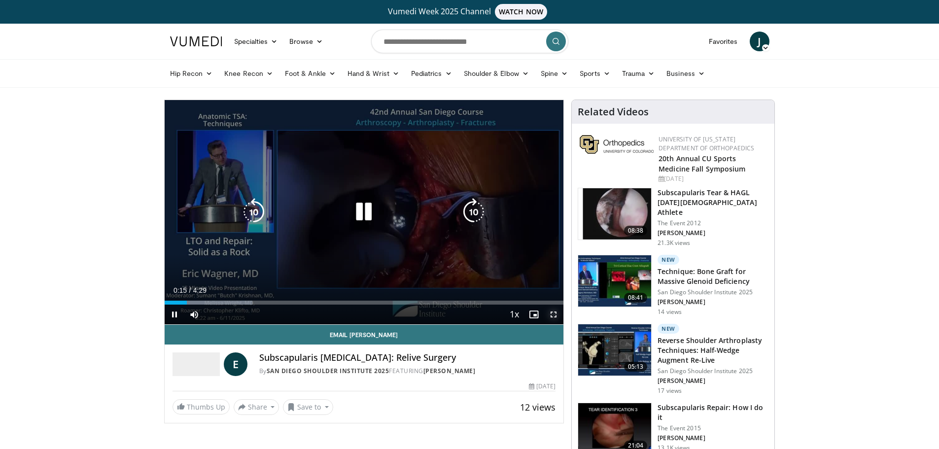
drag, startPoint x: 557, startPoint y: 311, endPoint x: 557, endPoint y: 371, distance: 59.6
click at [557, 311] on span "Video Player" at bounding box center [554, 315] width 20 height 20
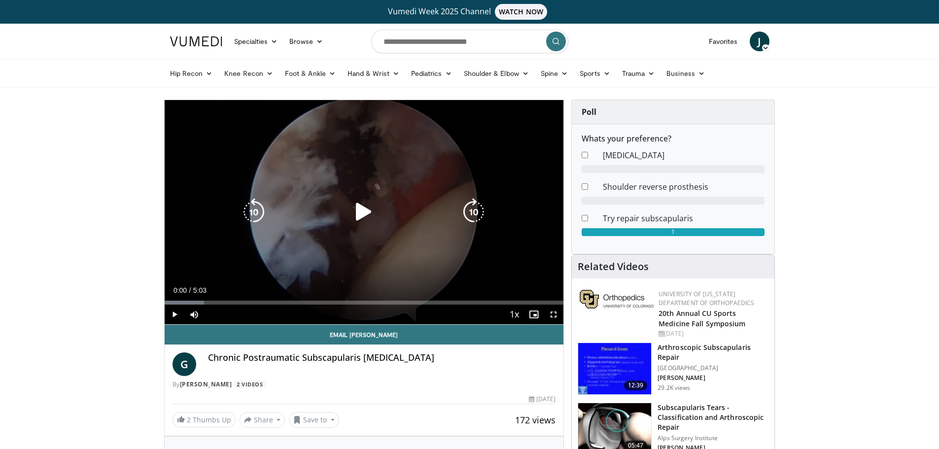
click at [374, 208] on icon "Video Player" at bounding box center [364, 212] width 28 height 28
click at [374, 213] on icon "Video Player" at bounding box center [364, 212] width 28 height 28
click at [365, 211] on icon "Video Player" at bounding box center [364, 212] width 28 height 28
drag, startPoint x: 555, startPoint y: 315, endPoint x: 555, endPoint y: 375, distance: 59.6
click at [555, 315] on span "Video Player" at bounding box center [554, 315] width 20 height 20
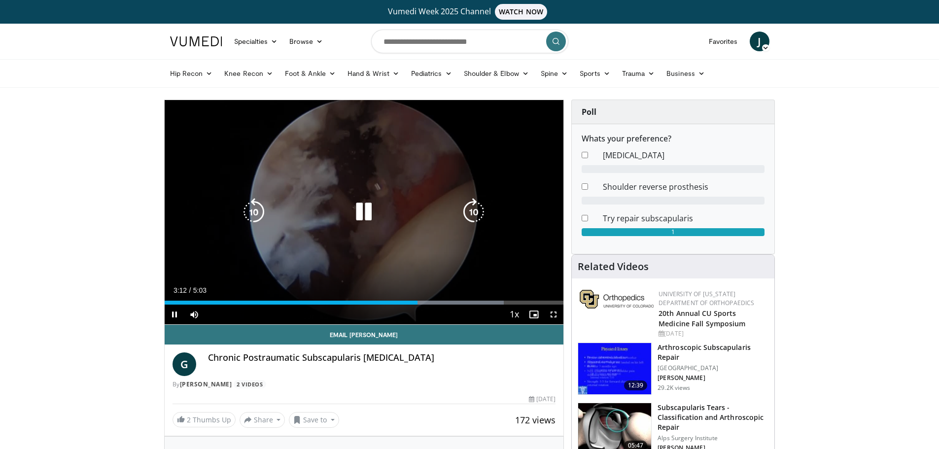
click at [357, 217] on icon "Video Player" at bounding box center [364, 212] width 28 height 28
click at [398, 175] on div "10 seconds Tap to unmute" at bounding box center [364, 212] width 399 height 224
drag, startPoint x: 556, startPoint y: 313, endPoint x: 556, endPoint y: 373, distance: 59.6
click at [556, 313] on span "Video Player" at bounding box center [554, 315] width 20 height 20
drag, startPoint x: 374, startPoint y: 208, endPoint x: 388, endPoint y: 147, distance: 62.3
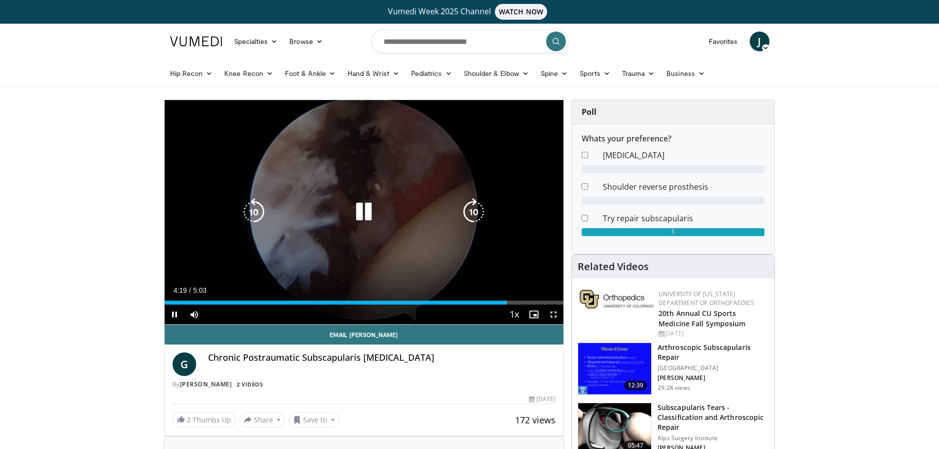
click at [374, 208] on icon "Video Player" at bounding box center [364, 212] width 28 height 28
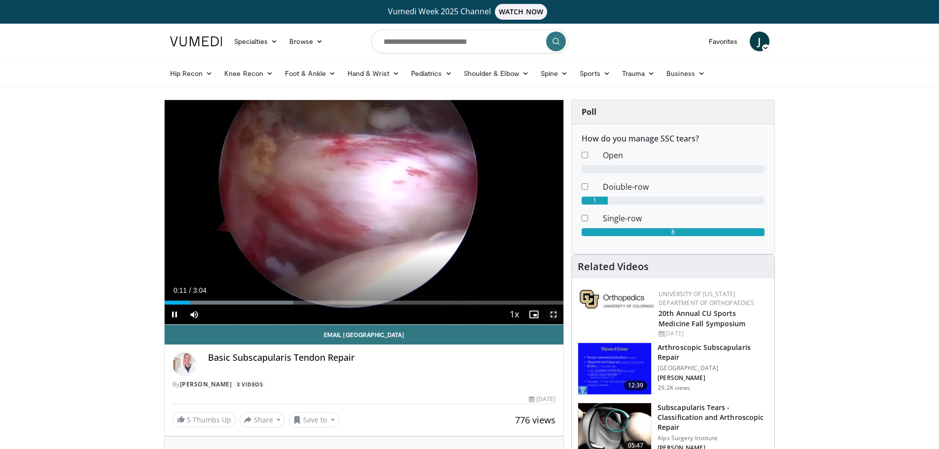
click at [555, 313] on span "Video Player" at bounding box center [554, 315] width 20 height 20
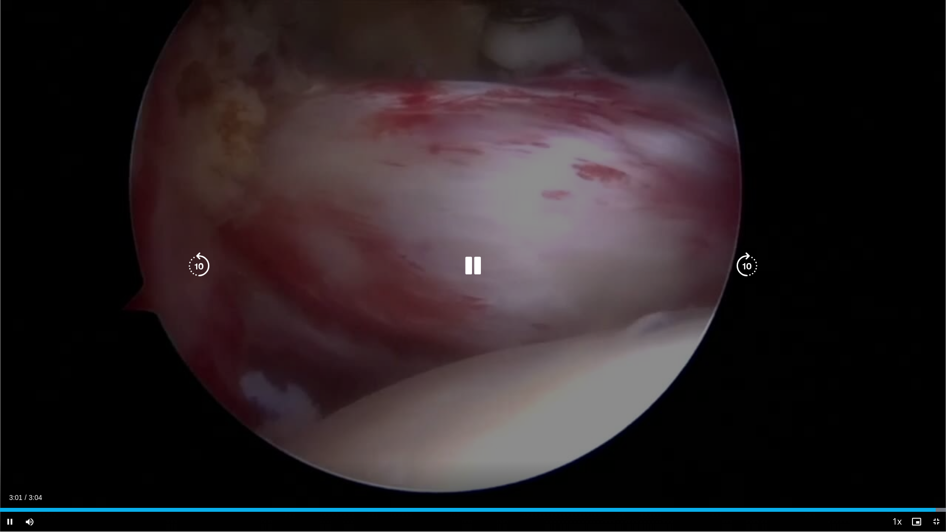
click at [462, 255] on icon "Video Player" at bounding box center [473, 266] width 28 height 28
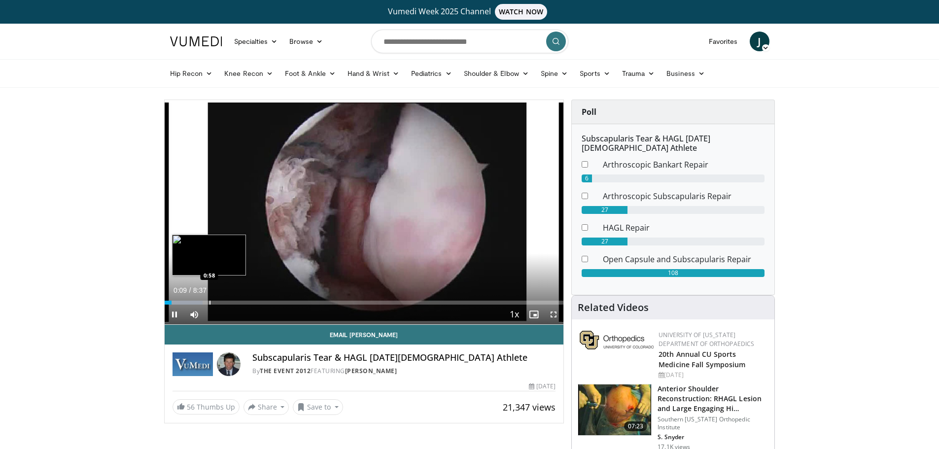
click at [208, 301] on div "Loaded : 9.63% 0:09 0:58" at bounding box center [364, 303] width 399 height 4
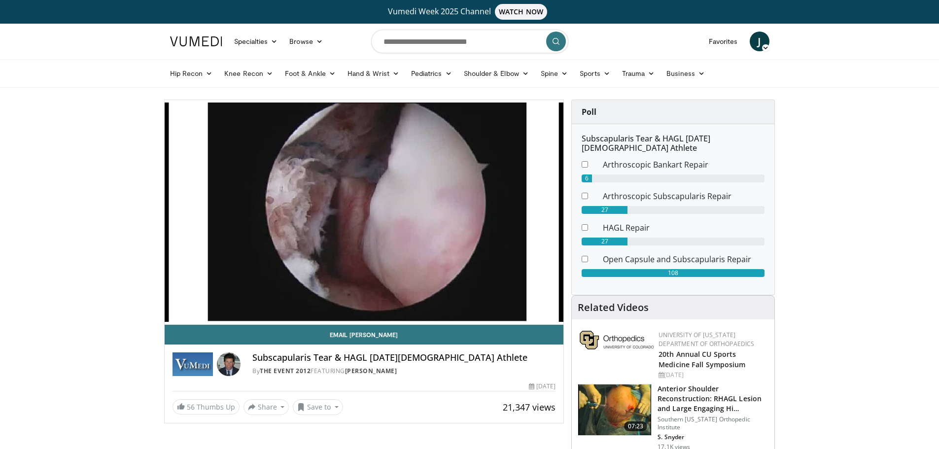
click at [218, 299] on video-js "**********" at bounding box center [364, 212] width 399 height 225
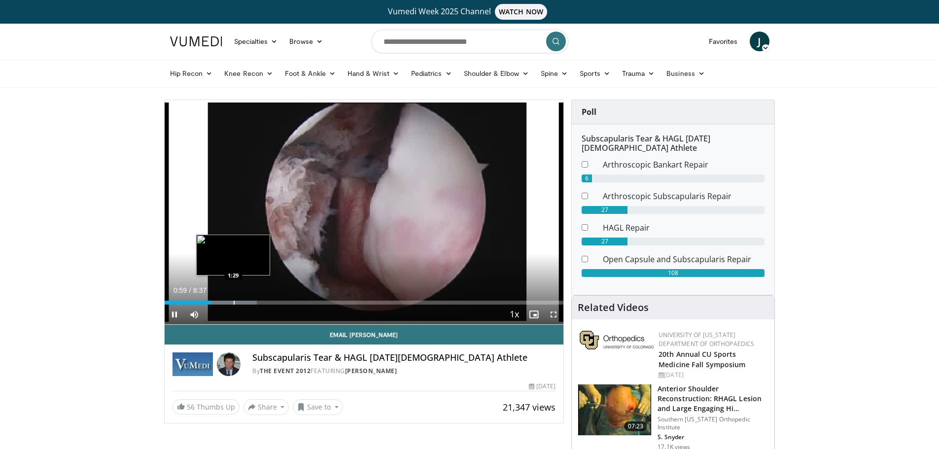
click at [234, 301] on div "Progress Bar" at bounding box center [234, 303] width 1 height 4
click at [245, 301] on div "Progress Bar" at bounding box center [245, 303] width 1 height 4
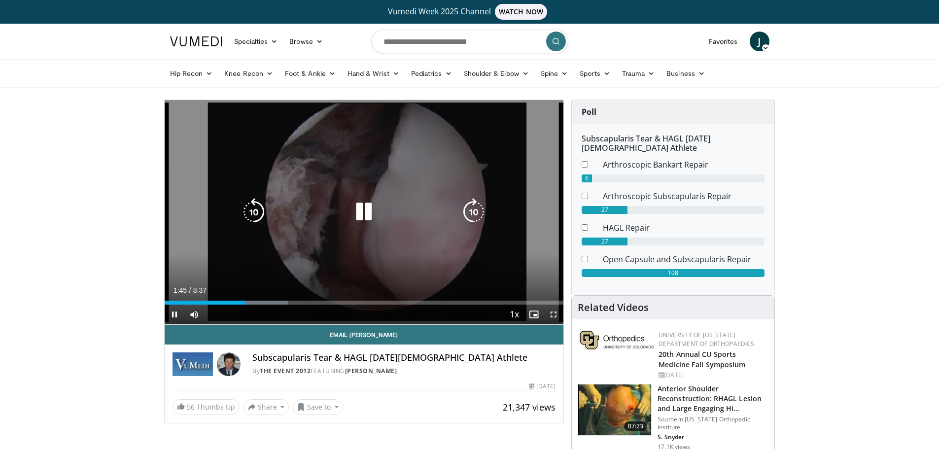
drag, startPoint x: 351, startPoint y: 257, endPoint x: 397, endPoint y: 235, distance: 50.9
click at [351, 257] on div "10 seconds Tap to unmute" at bounding box center [364, 212] width 399 height 224
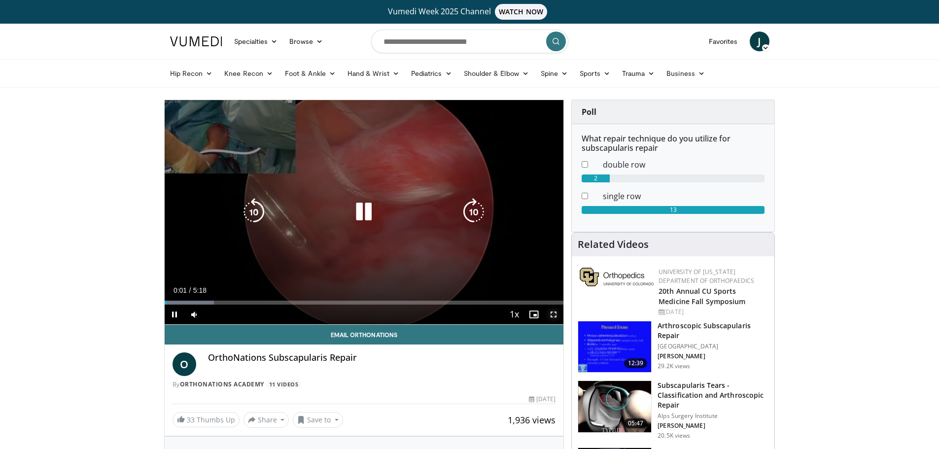
drag, startPoint x: 556, startPoint y: 311, endPoint x: 556, endPoint y: 371, distance: 59.6
click at [556, 311] on span "Video Player" at bounding box center [554, 315] width 20 height 20
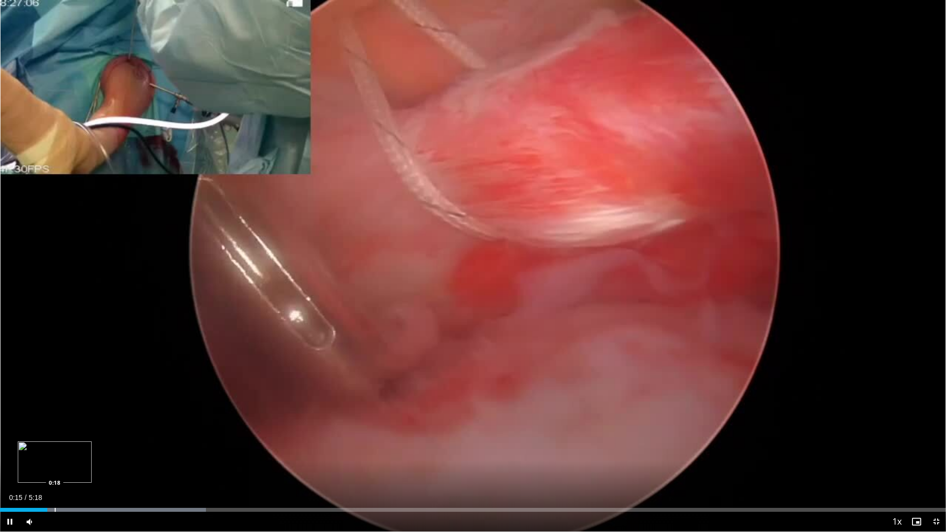
click at [54, 448] on div "Loaded : 21.77% 0:15 0:18" at bounding box center [473, 507] width 946 height 9
click at [63, 448] on div "Progress Bar" at bounding box center [63, 510] width 1 height 4
click at [86, 448] on div "Loaded : 24.88% 0:29 0:29" at bounding box center [473, 507] width 946 height 9
click at [99, 448] on div "Progress Bar" at bounding box center [99, 510] width 1 height 4
click at [116, 448] on div "Progress Bar" at bounding box center [116, 510] width 1 height 4
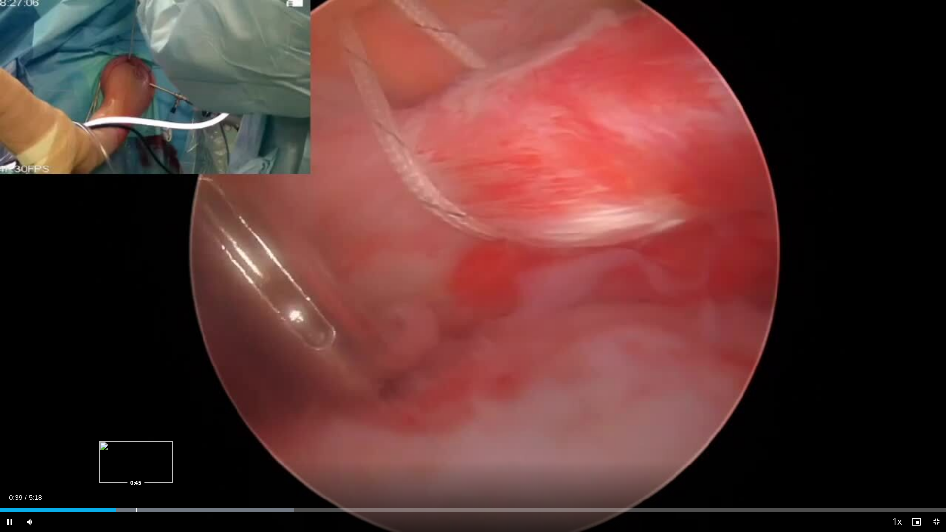
click at [136, 448] on video-js "**********" at bounding box center [473, 266] width 946 height 532
click at [145, 448] on div "Loaded : 34.22% 0:40 0:48" at bounding box center [473, 507] width 946 height 9
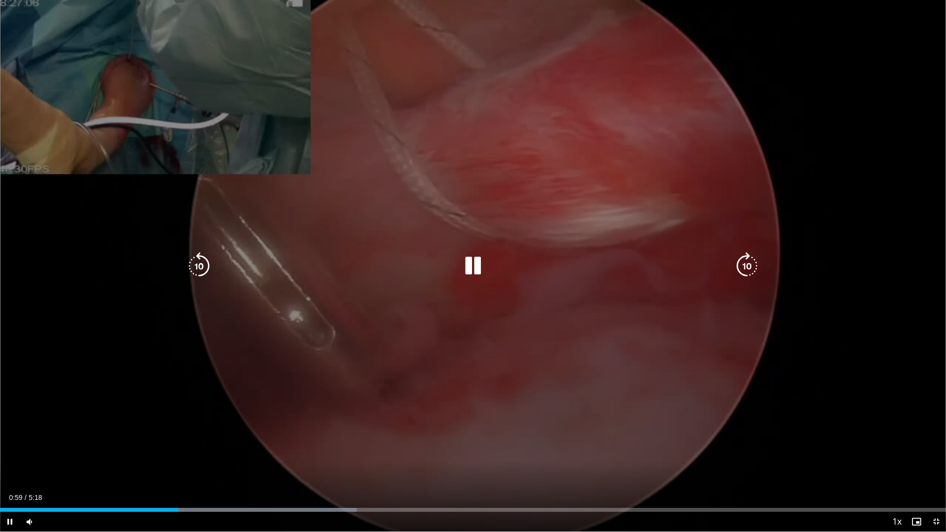
click at [908, 398] on div "10 seconds Tap to unmute" at bounding box center [473, 266] width 946 height 532
click at [896, 399] on div "10 seconds Tap to unmute" at bounding box center [473, 266] width 946 height 532
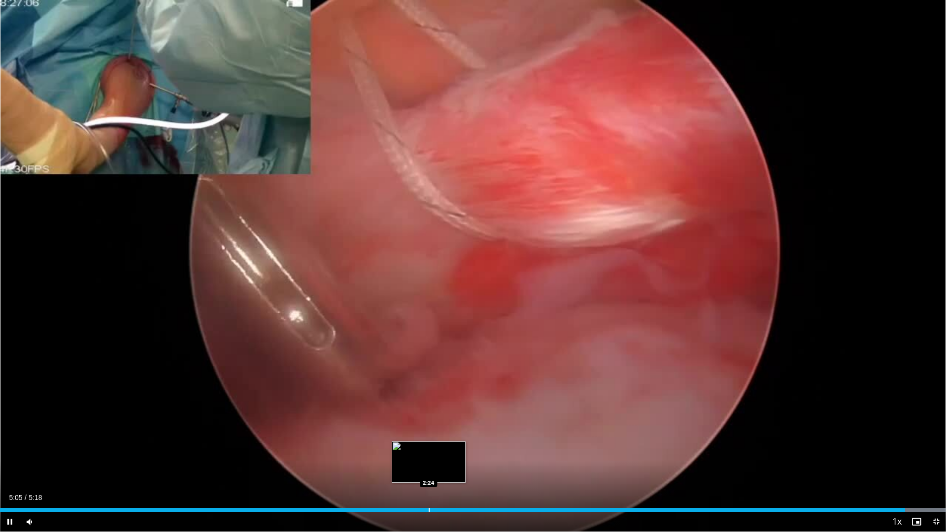
click at [428, 448] on div "Loaded : 100.00% 5:05 2:24" at bounding box center [473, 510] width 946 height 4
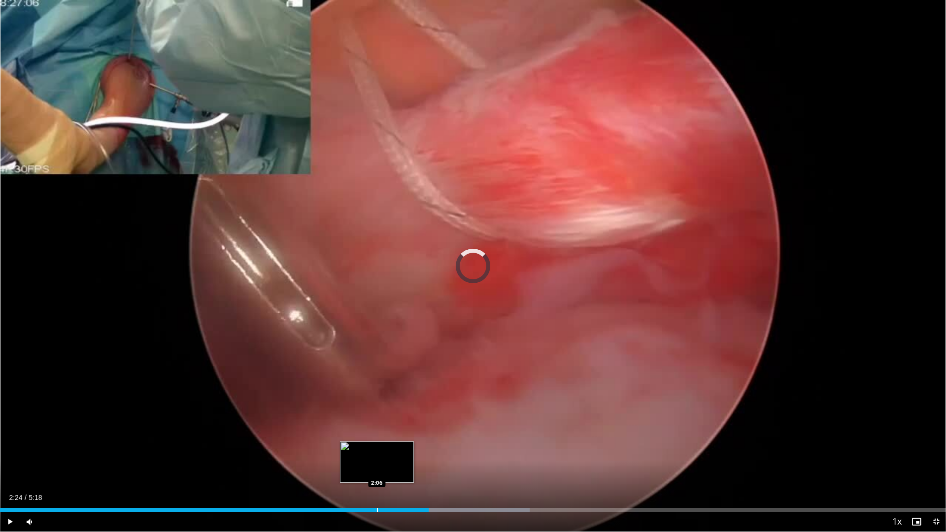
click at [377, 448] on div "Progress Bar" at bounding box center [377, 510] width 1 height 4
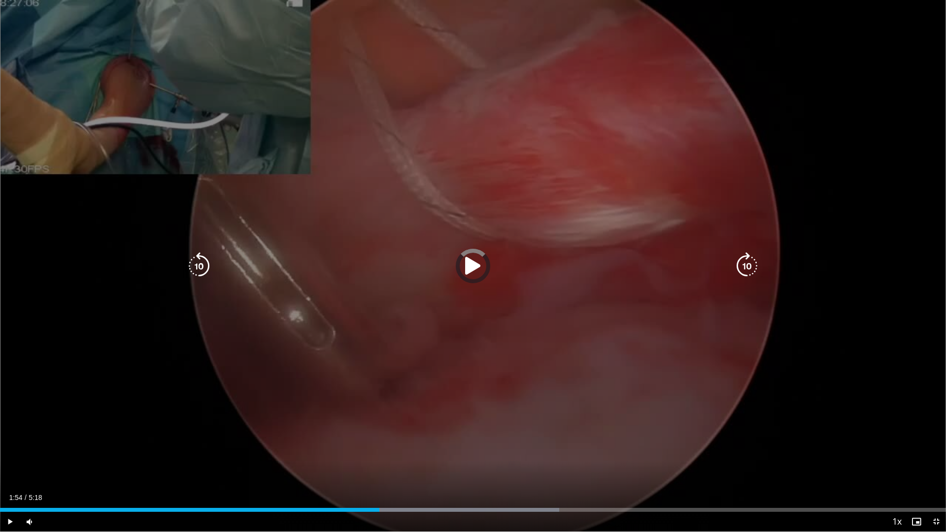
click at [339, 448] on div "Loaded : 59.12% 1:54 1:54" at bounding box center [473, 510] width 946 height 4
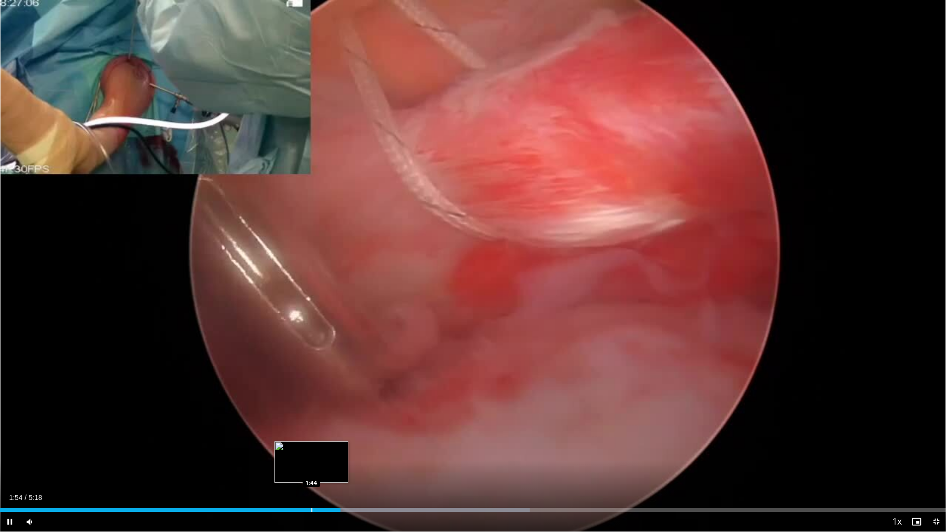
click at [311, 448] on div "Progress Bar" at bounding box center [311, 510] width 1 height 4
click at [335, 448] on div "Loaded : 34.55% 1:44 1:51" at bounding box center [473, 510] width 946 height 4
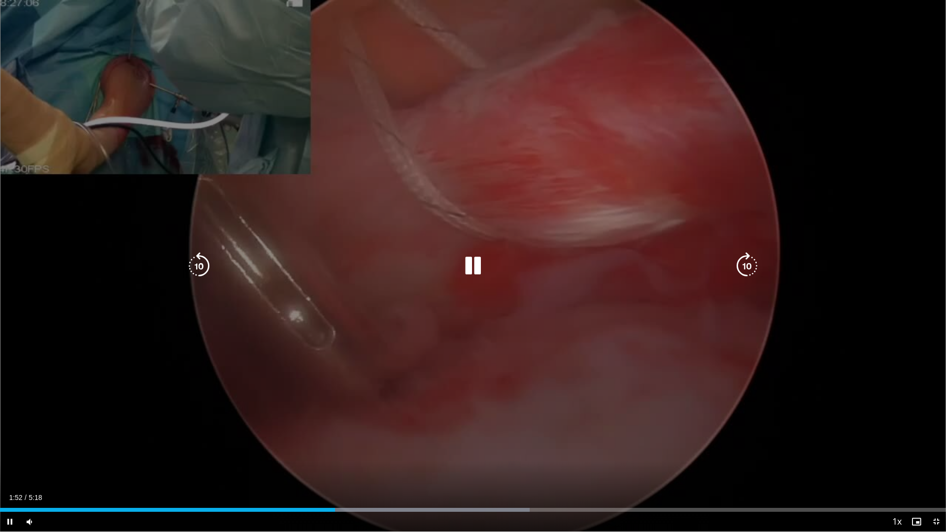
drag, startPoint x: 367, startPoint y: 512, endPoint x: 384, endPoint y: 512, distance: 17.7
click at [368, 448] on div "Current Time 1:52 / Duration 5:18 Pause Skip Backward Skip Forward Mute Loaded …" at bounding box center [473, 522] width 946 height 20
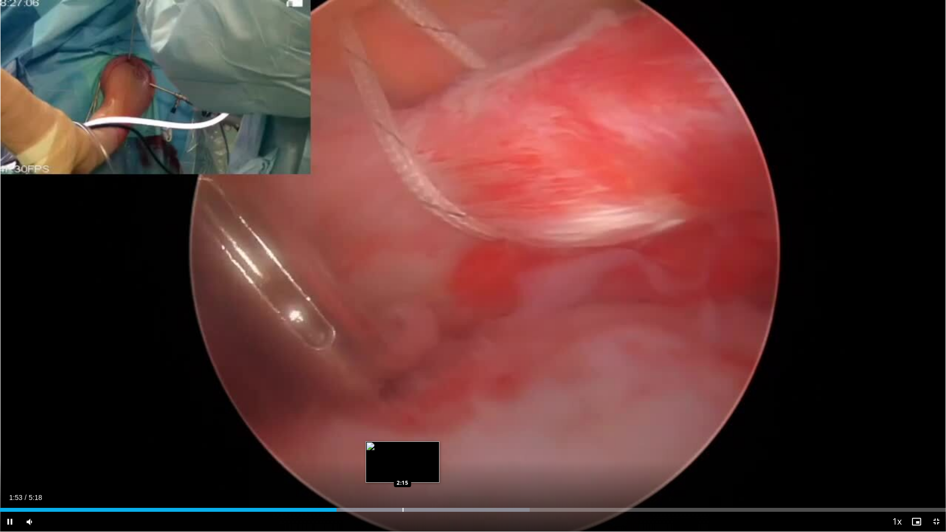
click at [403, 448] on div "Progress Bar" at bounding box center [403, 510] width 1 height 4
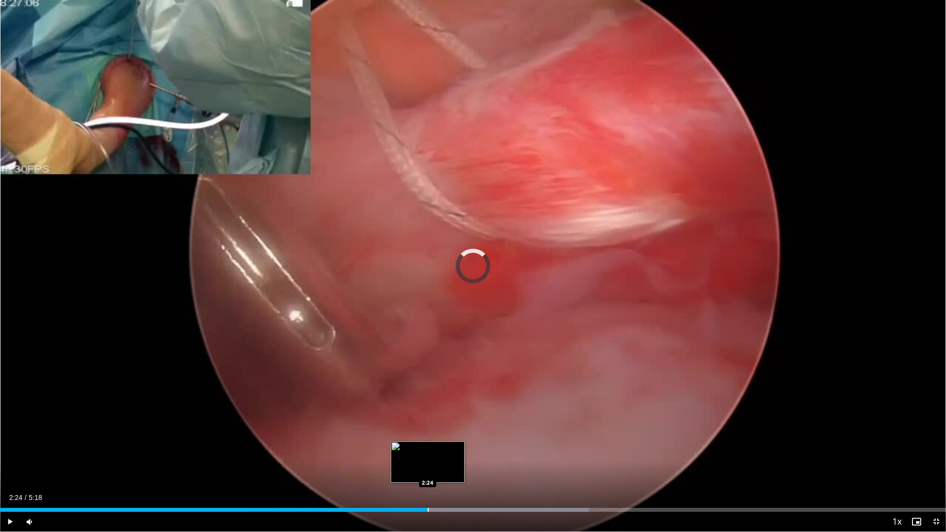
click at [428, 448] on div "Progress Bar" at bounding box center [428, 510] width 1 height 4
drag, startPoint x: 449, startPoint y: 509, endPoint x: 460, endPoint y: 509, distance: 10.8
click at [450, 448] on div "Progress Bar" at bounding box center [449, 510] width 1 height 4
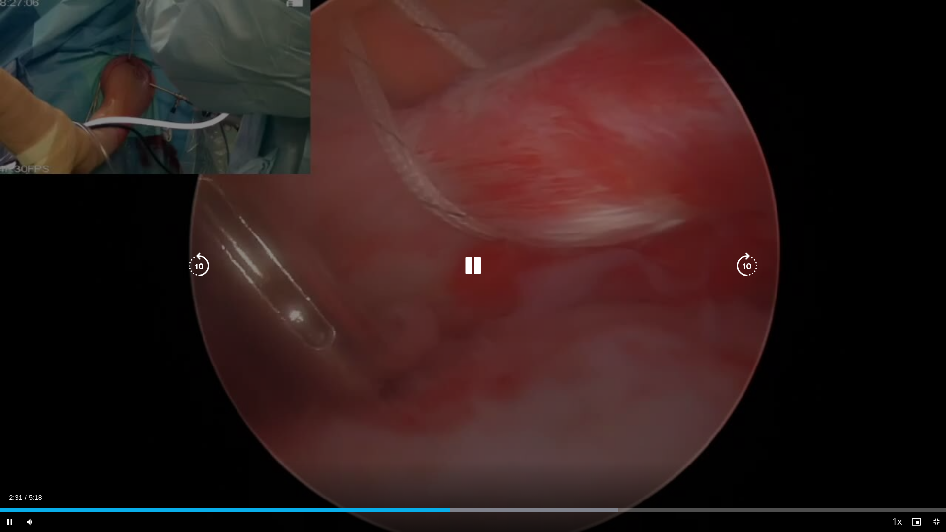
drag, startPoint x: 471, startPoint y: 509, endPoint x: 478, endPoint y: 509, distance: 7.4
click at [0, 0] on div "Progress Bar" at bounding box center [0, 0] width 0 height 0
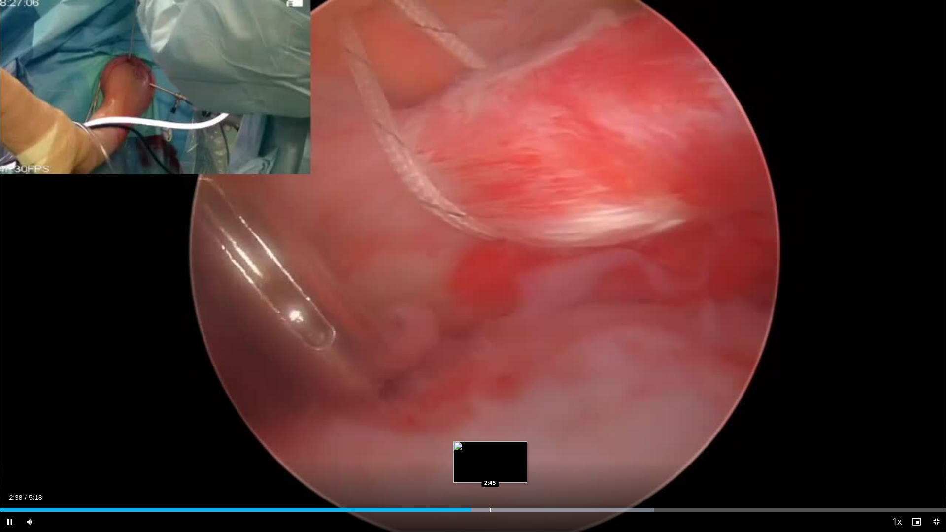
click at [491, 448] on div "Progress Bar" at bounding box center [490, 510] width 1 height 4
click at [507, 448] on div "Progress Bar" at bounding box center [507, 510] width 1 height 4
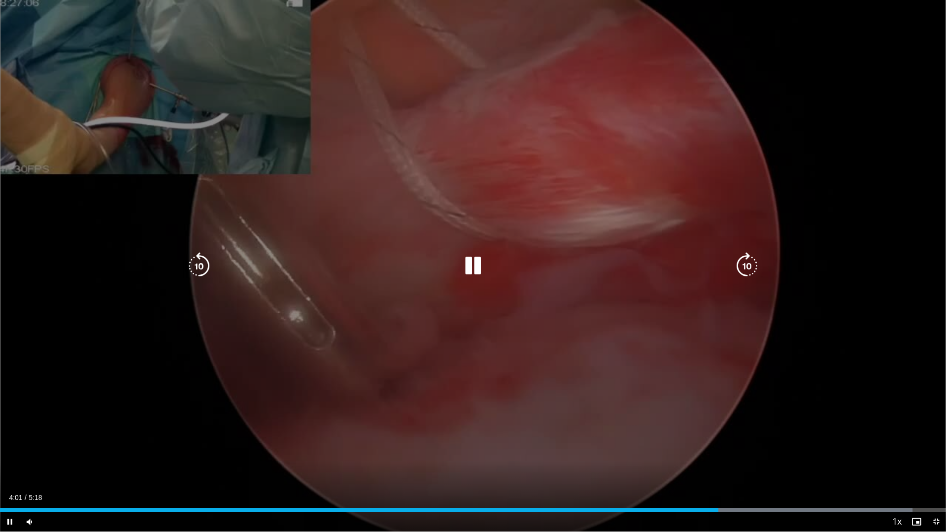
click at [734, 327] on div "10 seconds Tap to unmute" at bounding box center [473, 266] width 946 height 532
click at [471, 266] on icon "Video Player" at bounding box center [473, 266] width 28 height 28
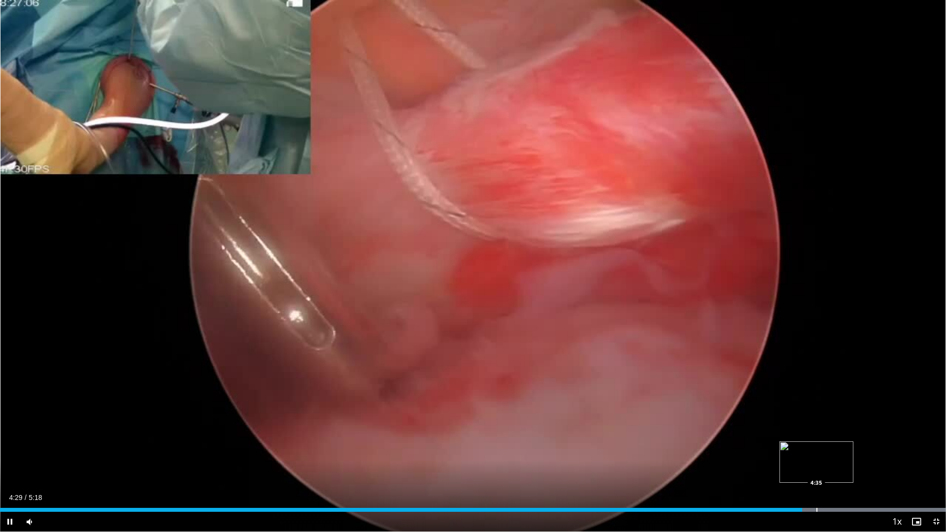
click at [817, 448] on div "Progress Bar" at bounding box center [817, 510] width 1 height 4
click at [827, 448] on div "Progress Bar" at bounding box center [827, 510] width 1 height 4
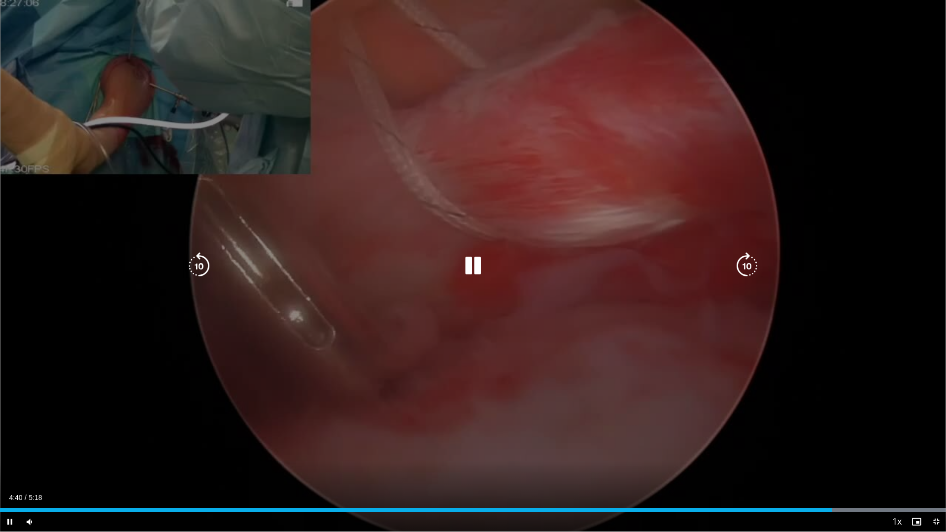
click at [840, 401] on div "10 seconds Tap to unmute" at bounding box center [473, 266] width 946 height 532
click at [784, 382] on div "10 seconds Tap to unmute" at bounding box center [473, 266] width 946 height 532
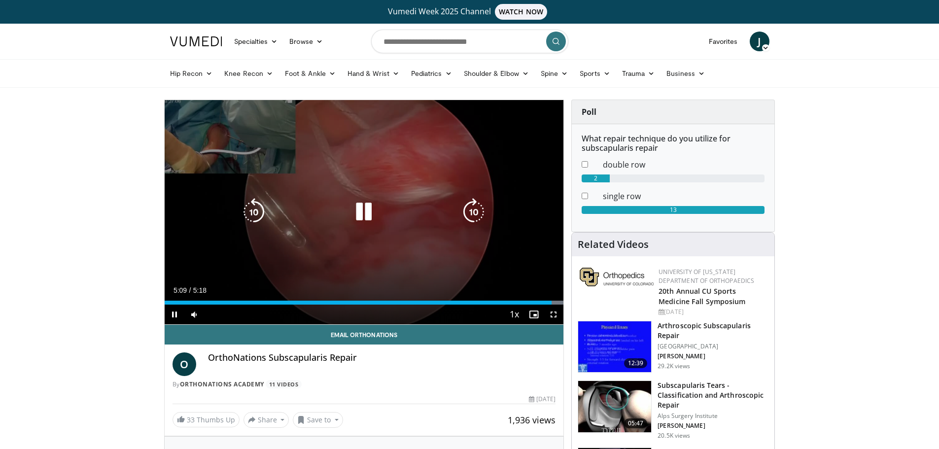
click at [369, 210] on icon "Video Player" at bounding box center [364, 212] width 28 height 28
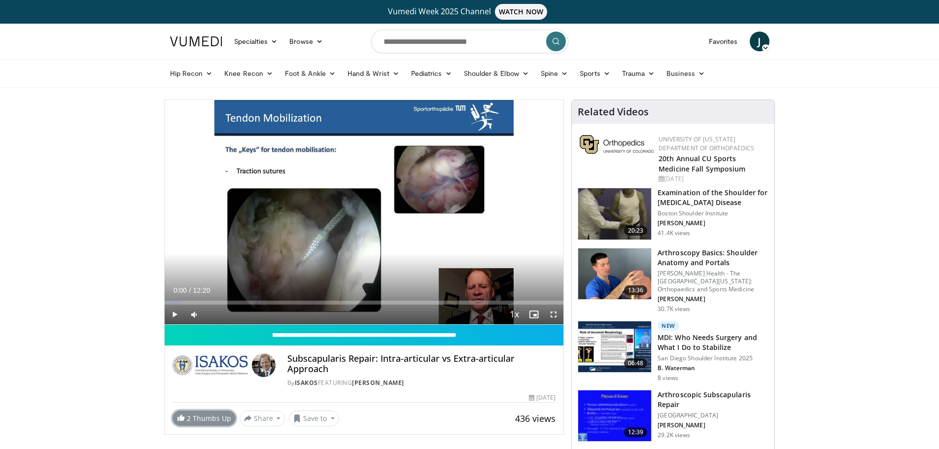
click at [216, 410] on link "2 Thumbs Up" at bounding box center [203, 417] width 63 height 15
click at [296, 414] on span at bounding box center [297, 418] width 8 height 8
click at [325, 392] on em "New Playlist" at bounding box center [321, 397] width 41 height 11
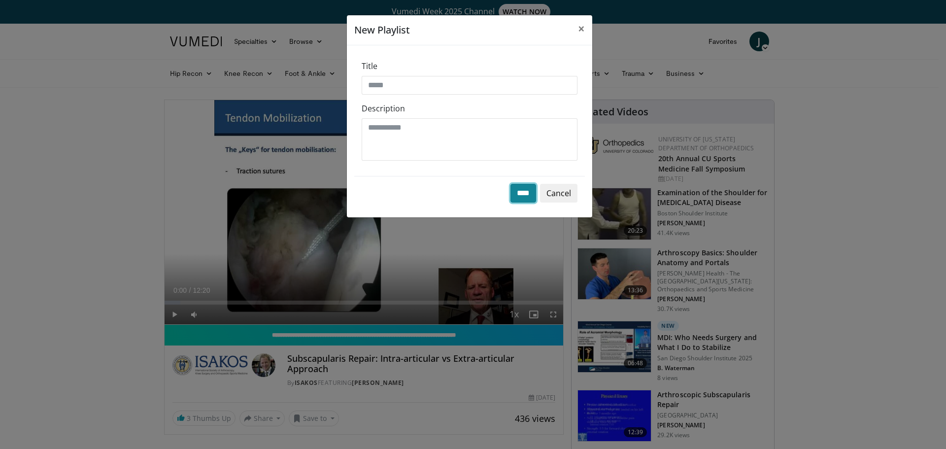
click at [524, 191] on input "****" at bounding box center [524, 193] width 26 height 19
type input "**"
click at [513, 195] on input "****" at bounding box center [524, 193] width 26 height 19
